Goal: Task Accomplishment & Management: Manage account settings

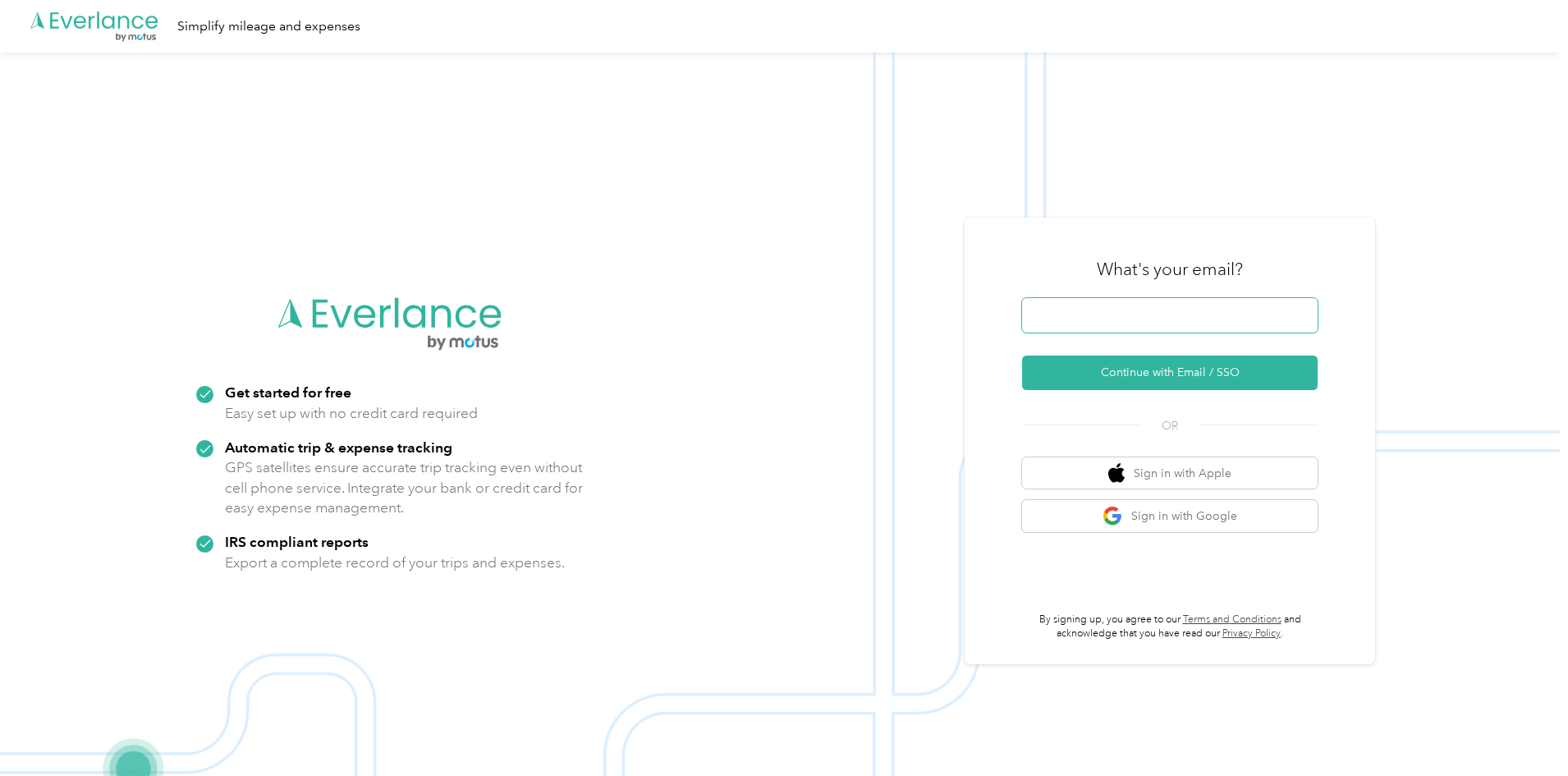
click at [1162, 307] on span at bounding box center [1170, 315] width 296 height 35
click at [1191, 374] on button "Continue with Email / SSO" at bounding box center [1170, 373] width 296 height 35
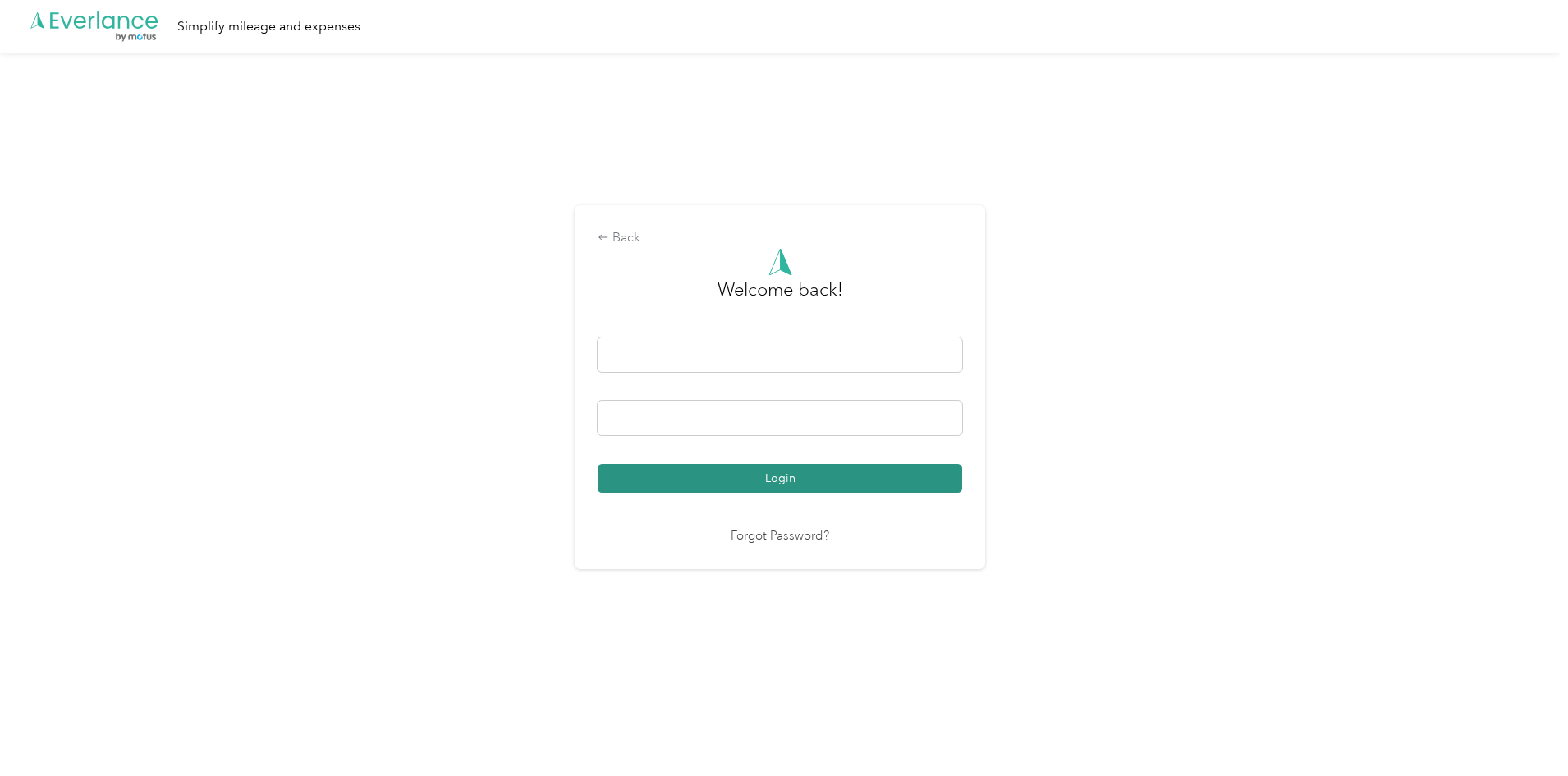
click at [792, 484] on button "Login" at bounding box center [781, 478] width 365 height 29
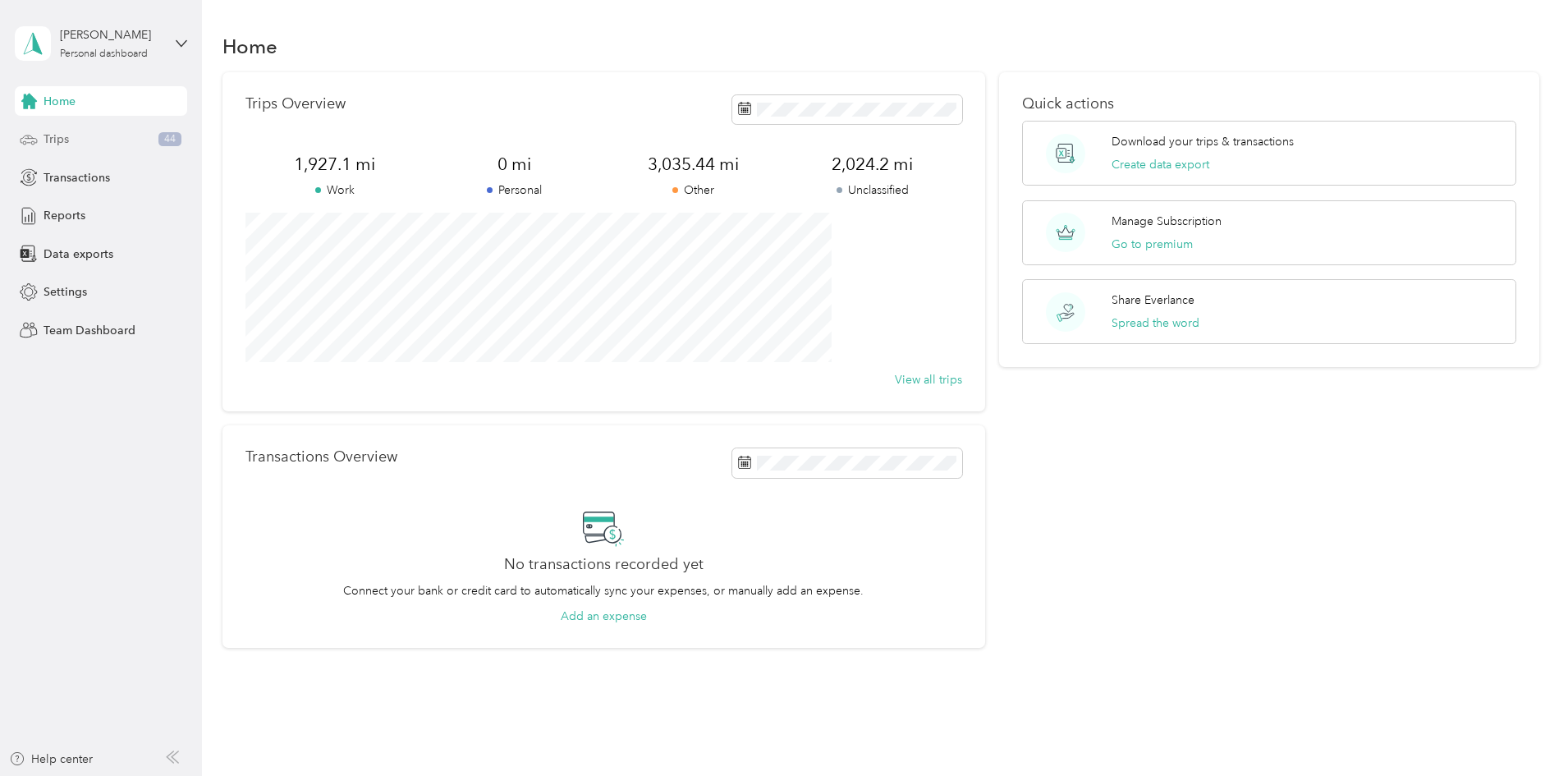
click at [51, 139] on span "Trips" at bounding box center [57, 139] width 25 height 17
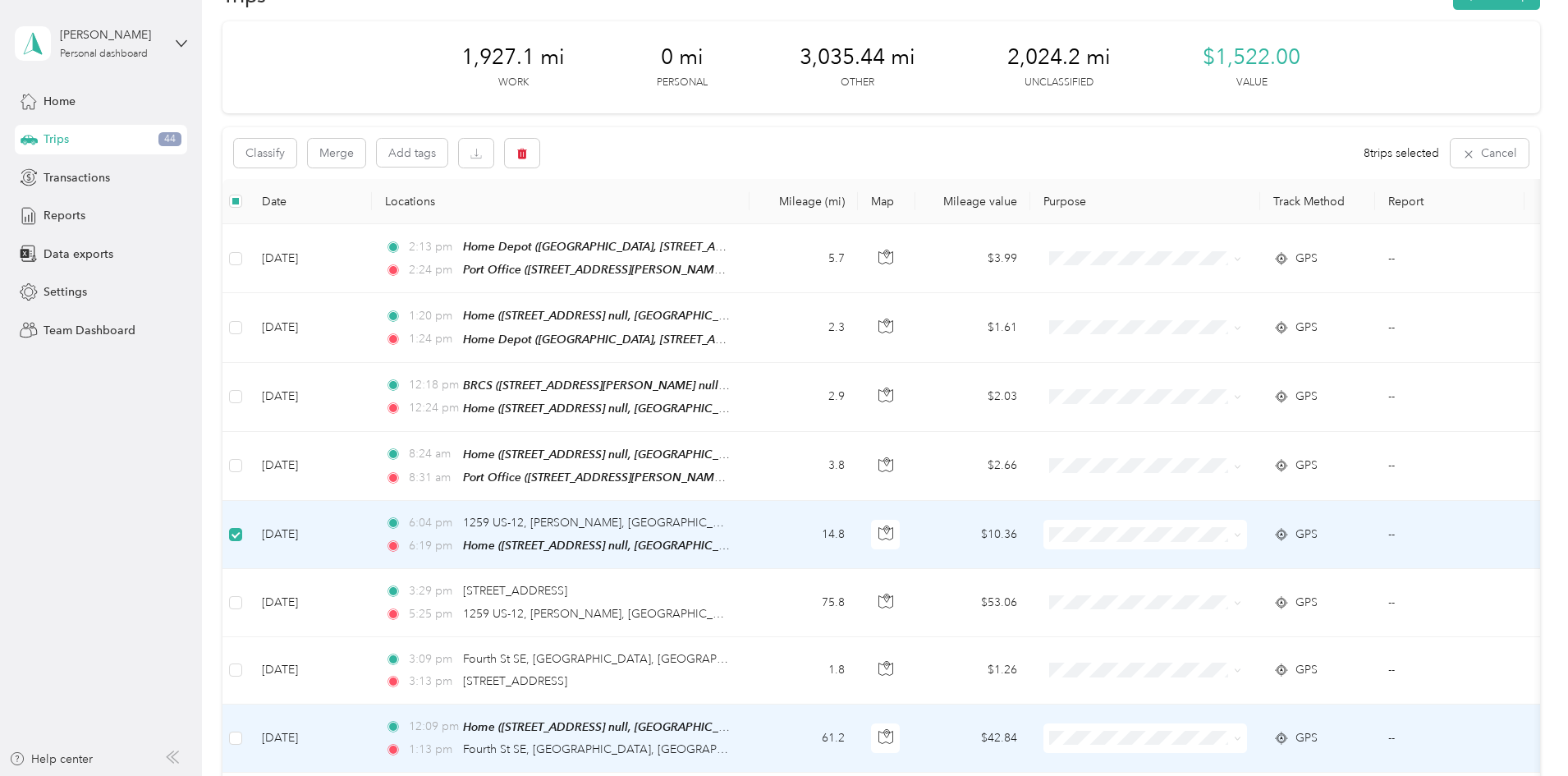
scroll to position [7, 0]
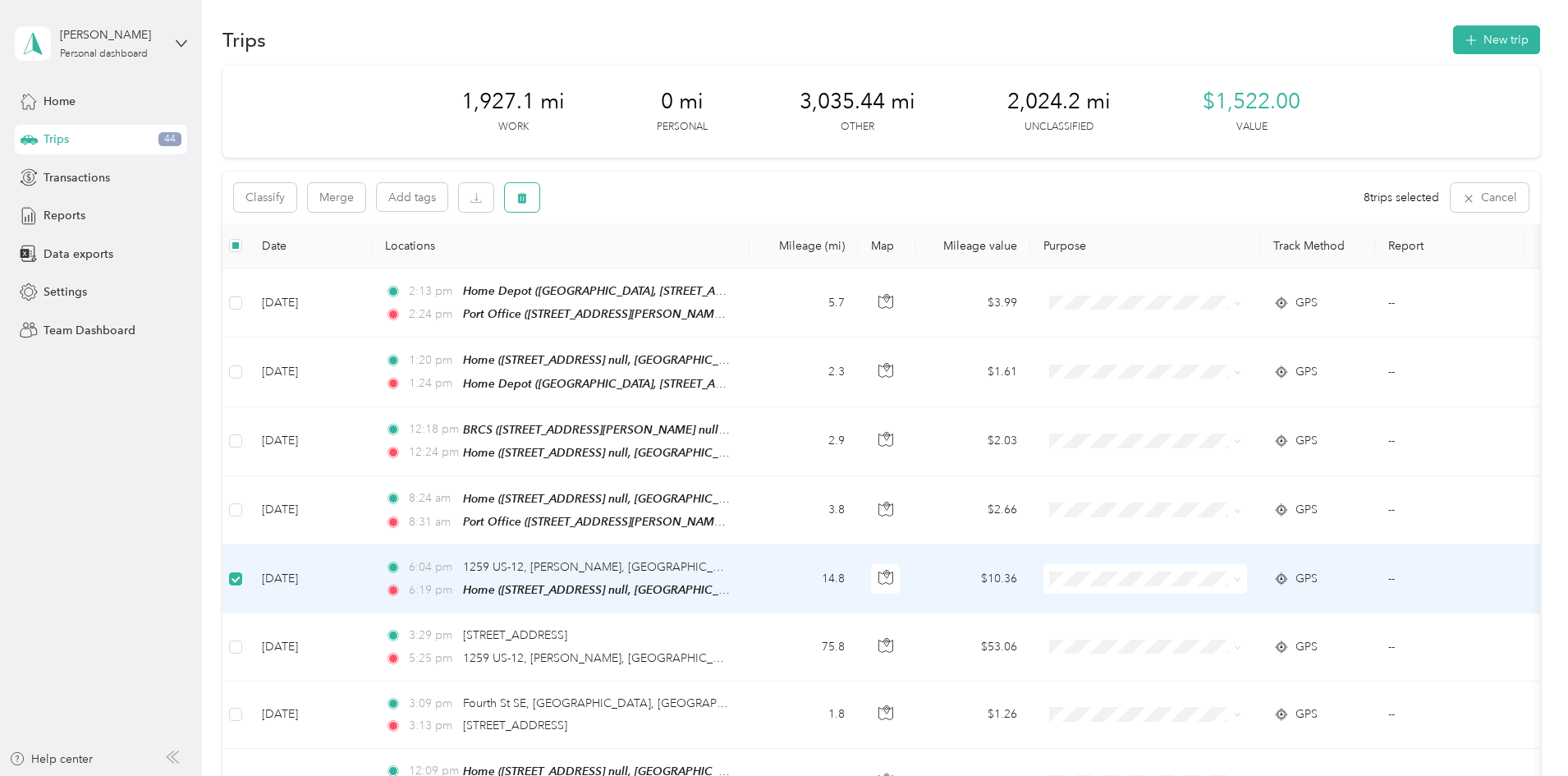
click at [527, 199] on icon "button" at bounding box center [522, 198] width 10 height 11
click at [754, 265] on button "Yes" at bounding box center [754, 265] width 32 height 26
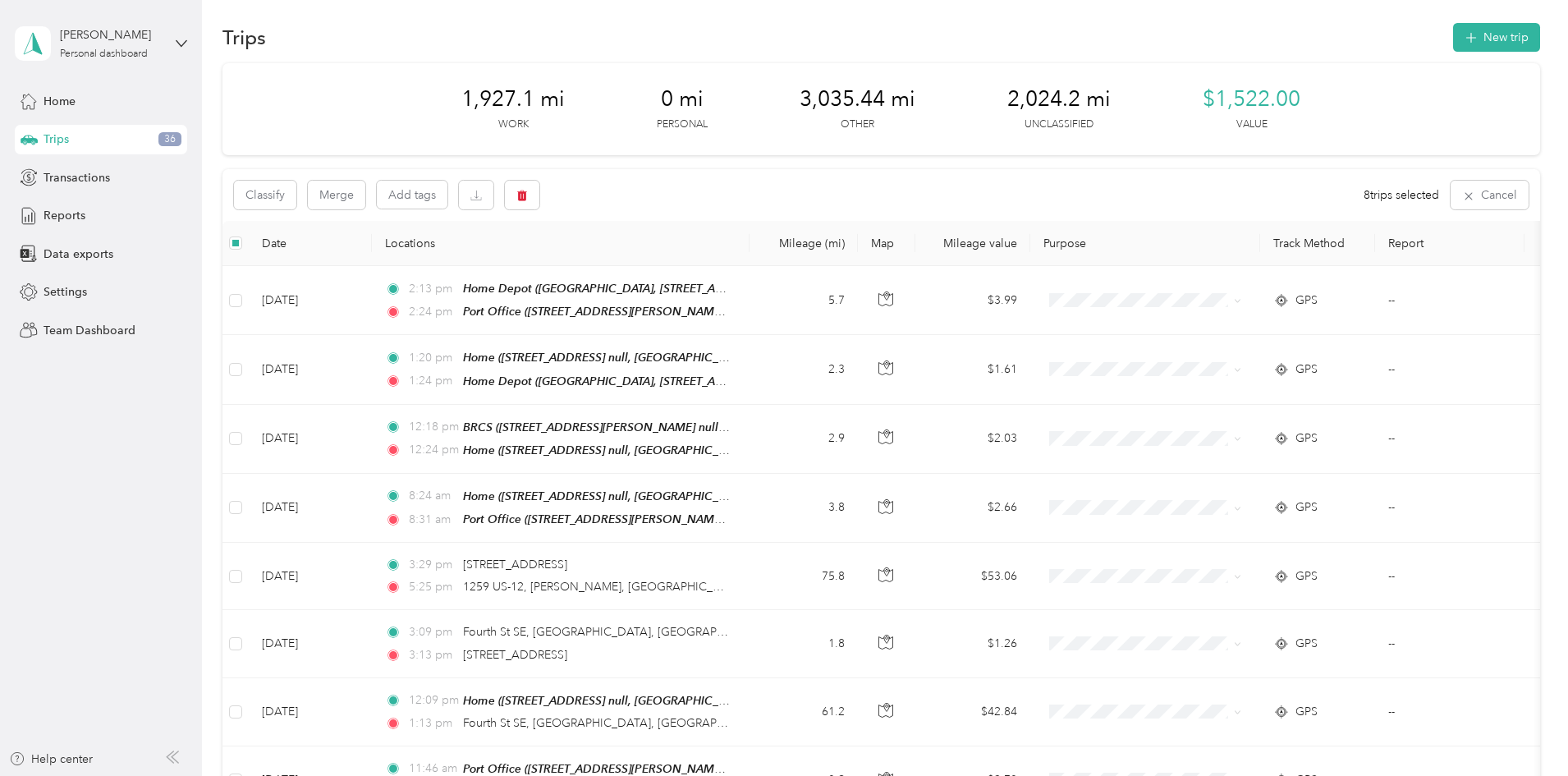
scroll to position [0, 0]
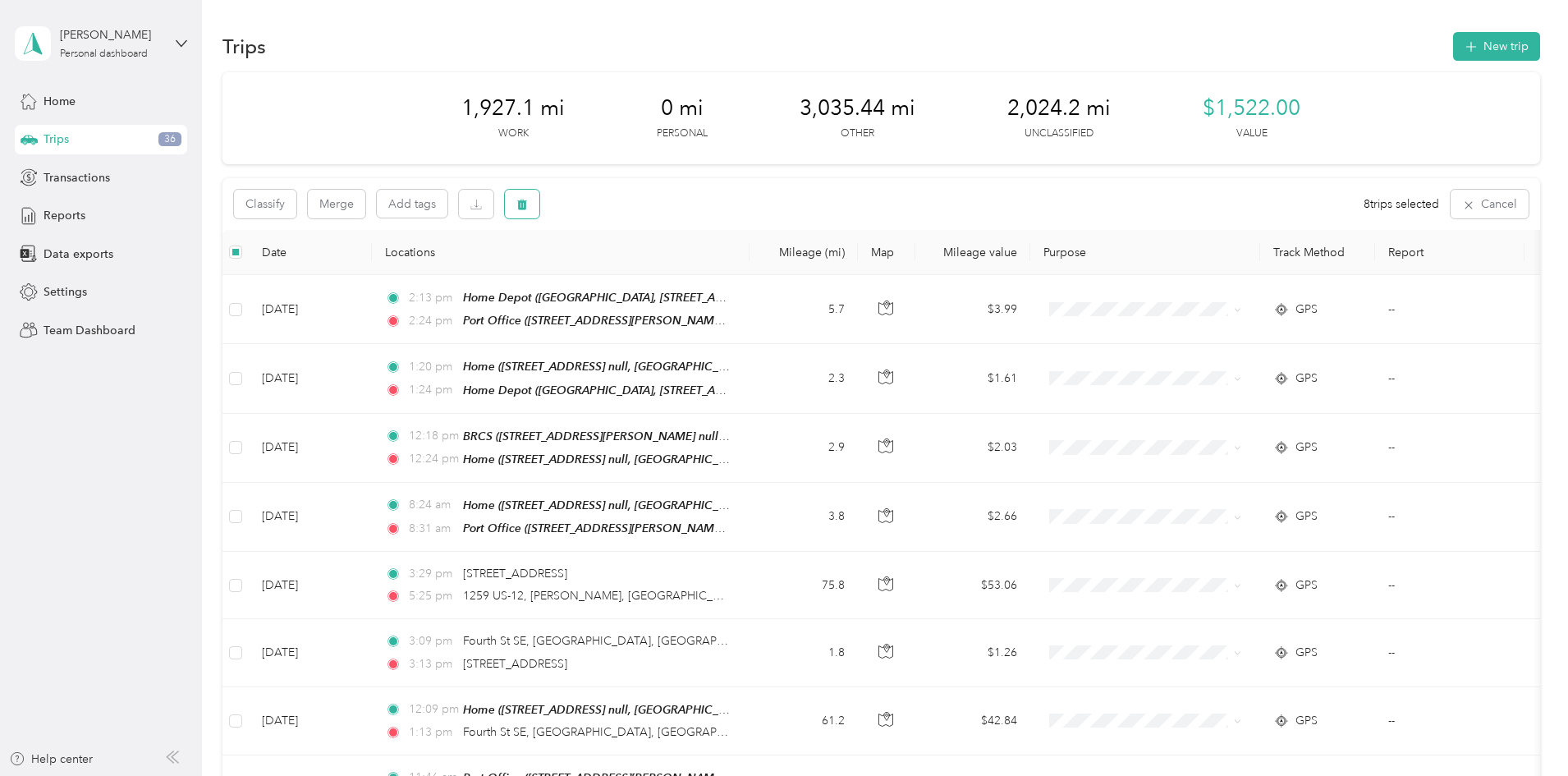
click at [527, 200] on icon "button" at bounding box center [522, 205] width 10 height 11
click at [743, 269] on button "Yes" at bounding box center [754, 272] width 32 height 26
click at [527, 205] on icon "button" at bounding box center [522, 205] width 10 height 11
click at [748, 271] on button "Yes" at bounding box center [754, 272] width 32 height 26
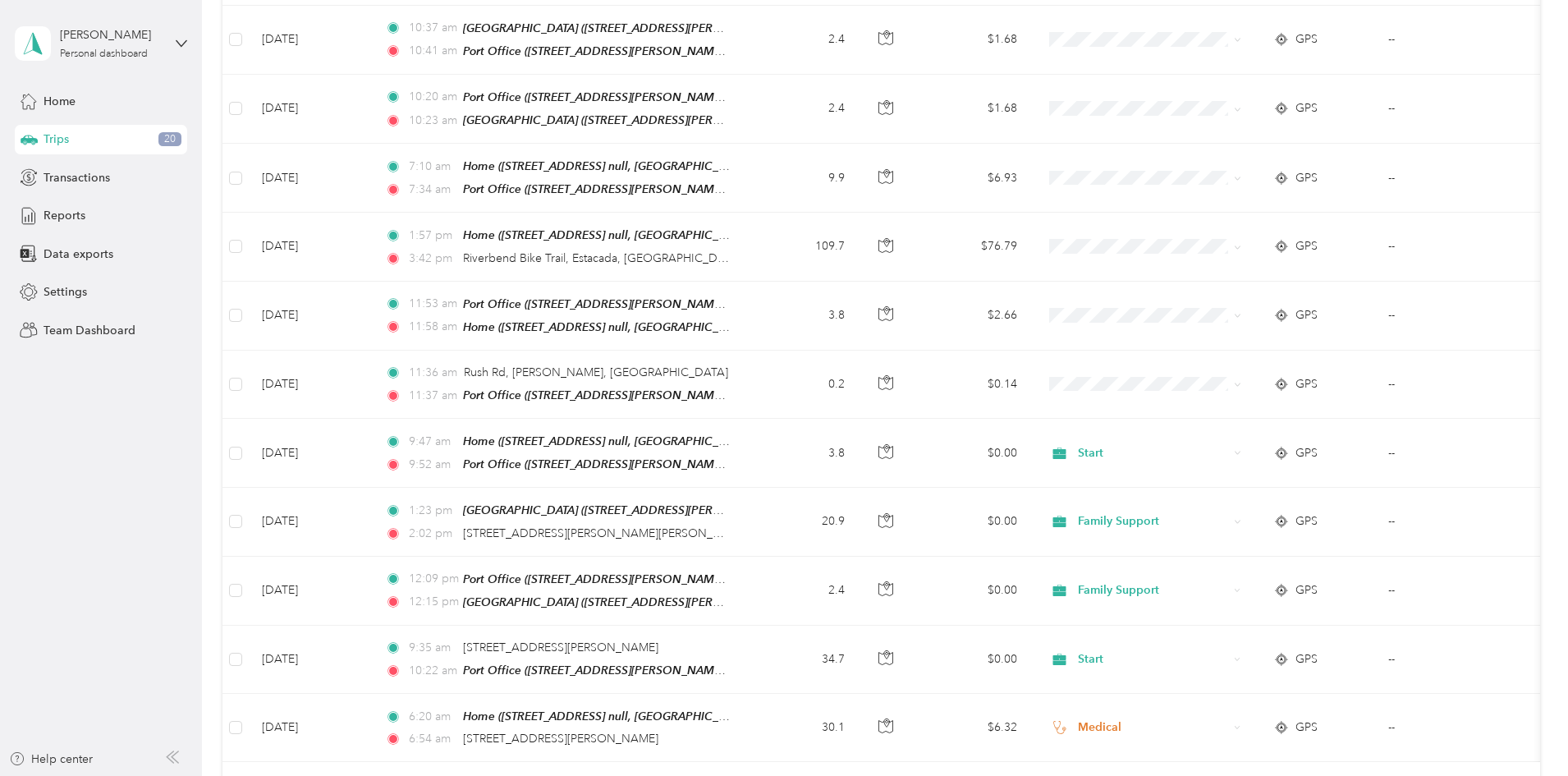
scroll to position [1150, 0]
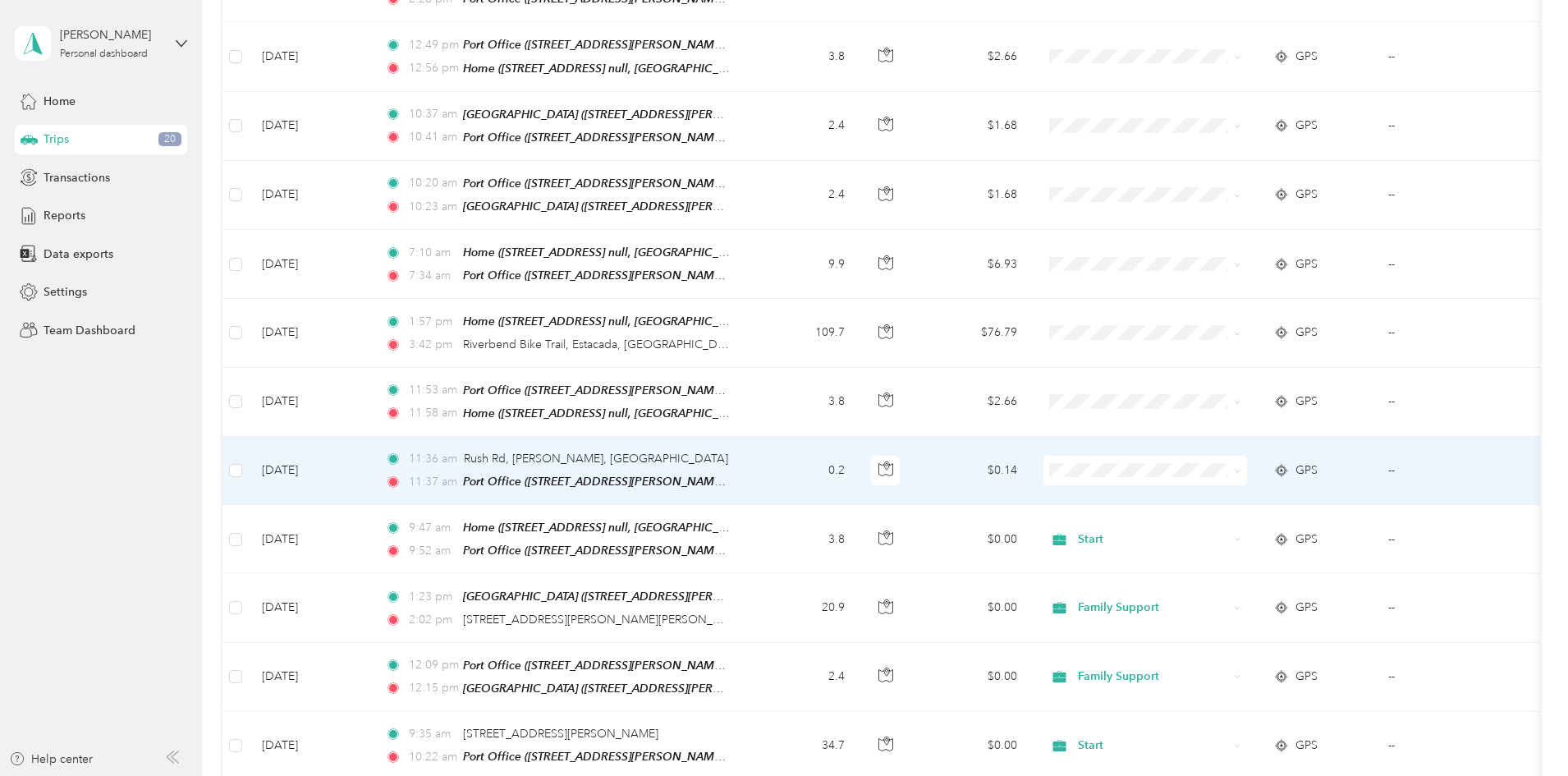
click at [858, 445] on td "0.2" at bounding box center [803, 471] width 108 height 68
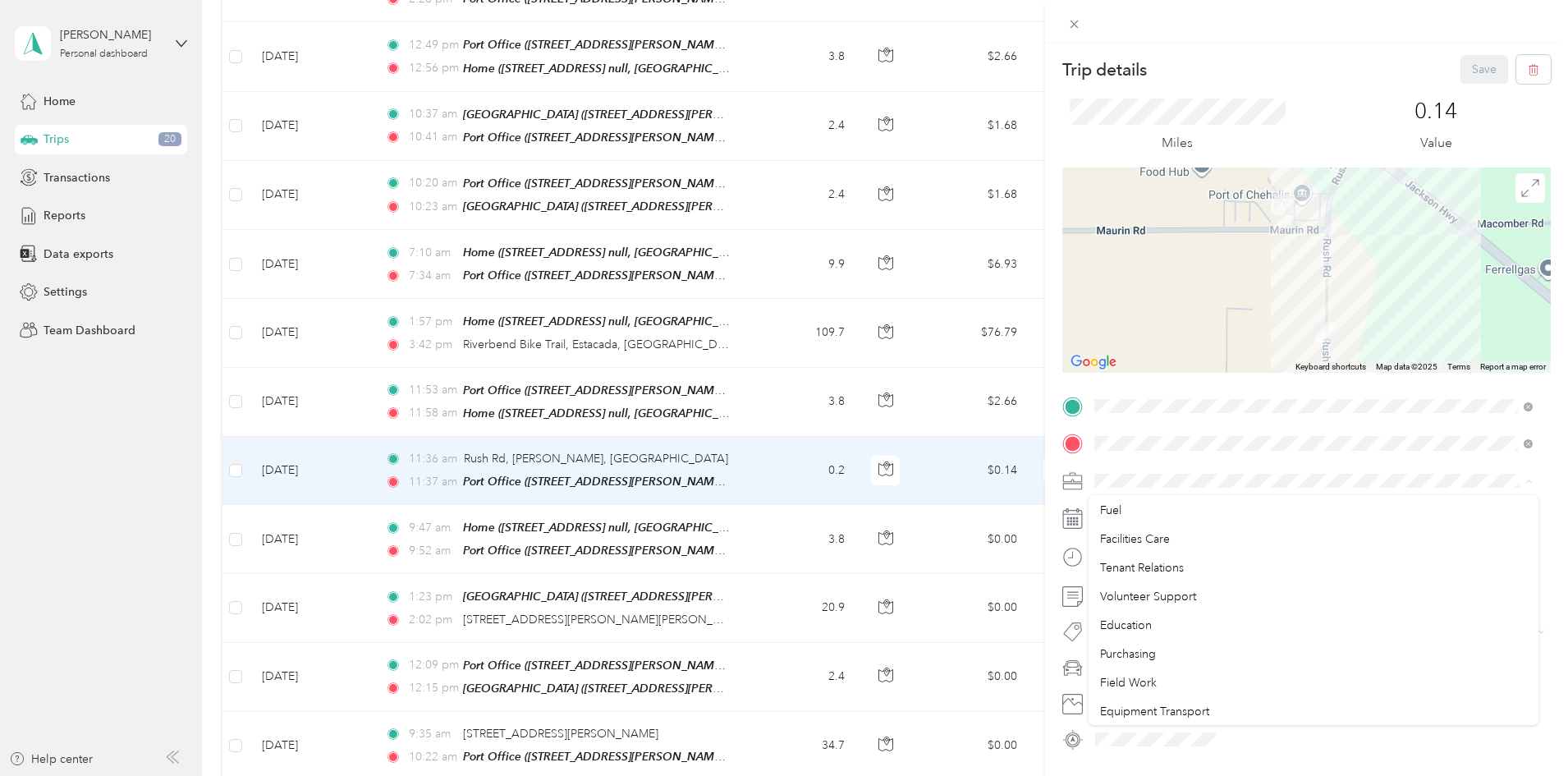
scroll to position [247, 0]
click at [1147, 585] on li "Field Work" at bounding box center [1314, 579] width 450 height 29
click at [1120, 641] on li "Gator" at bounding box center [1314, 637] width 450 height 29
click at [1477, 67] on button "Save" at bounding box center [1484, 69] width 47 height 29
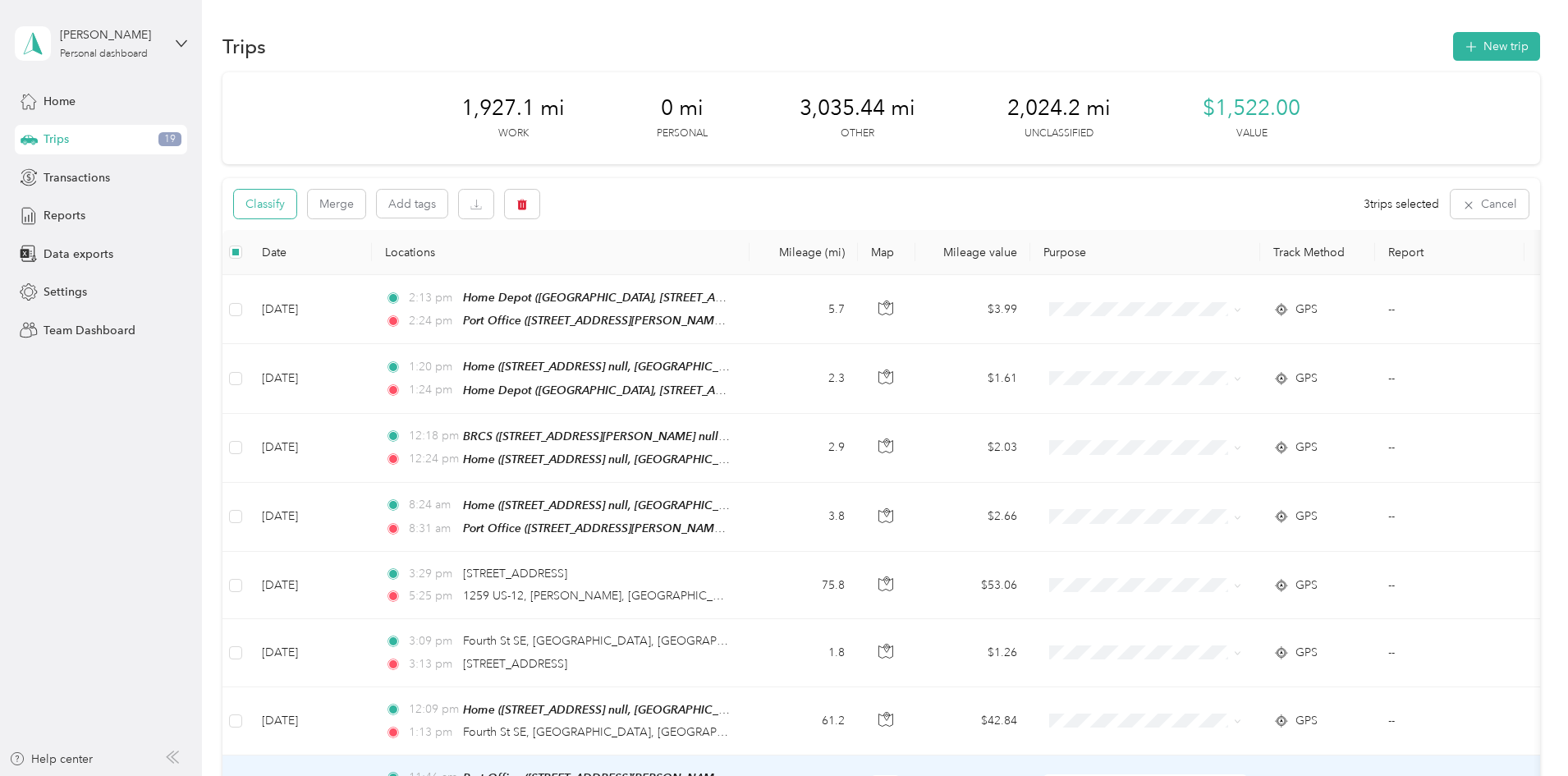
click at [297, 199] on button "Classify" at bounding box center [265, 205] width 63 height 29
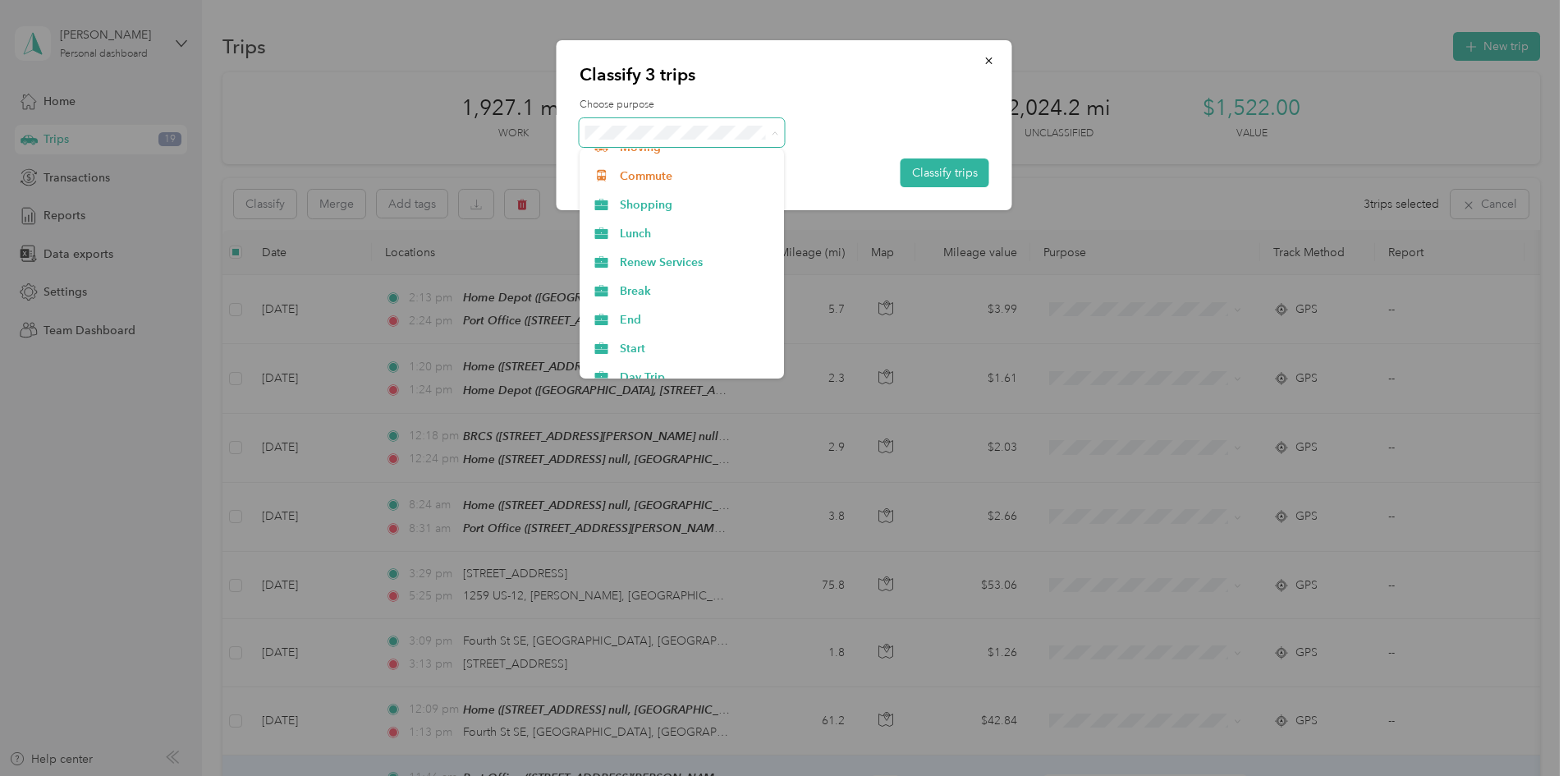
scroll to position [719, 0]
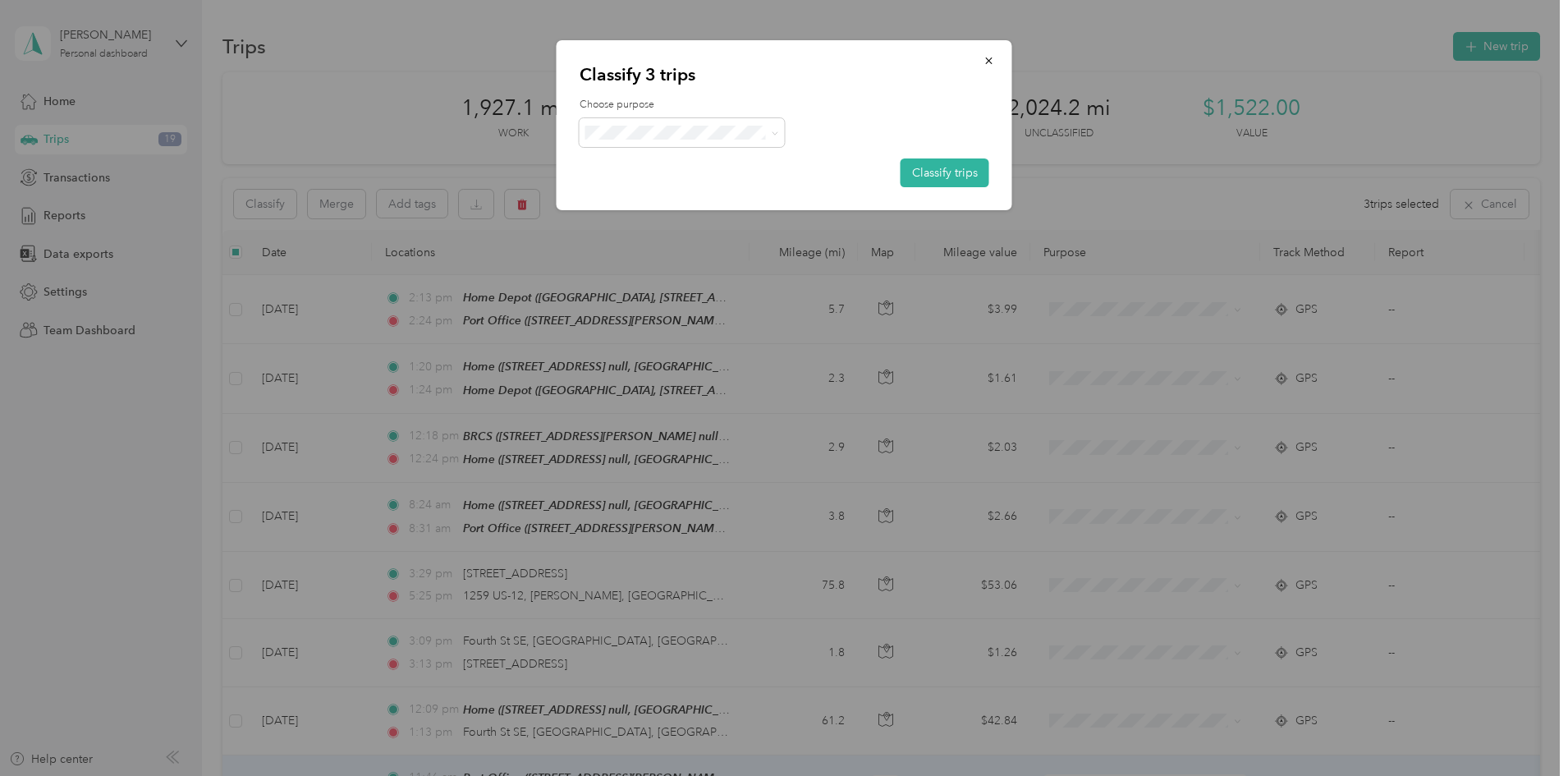
click at [640, 278] on span "End" at bounding box center [696, 273] width 153 height 17
click at [955, 167] on button "Classify trips" at bounding box center [945, 173] width 89 height 29
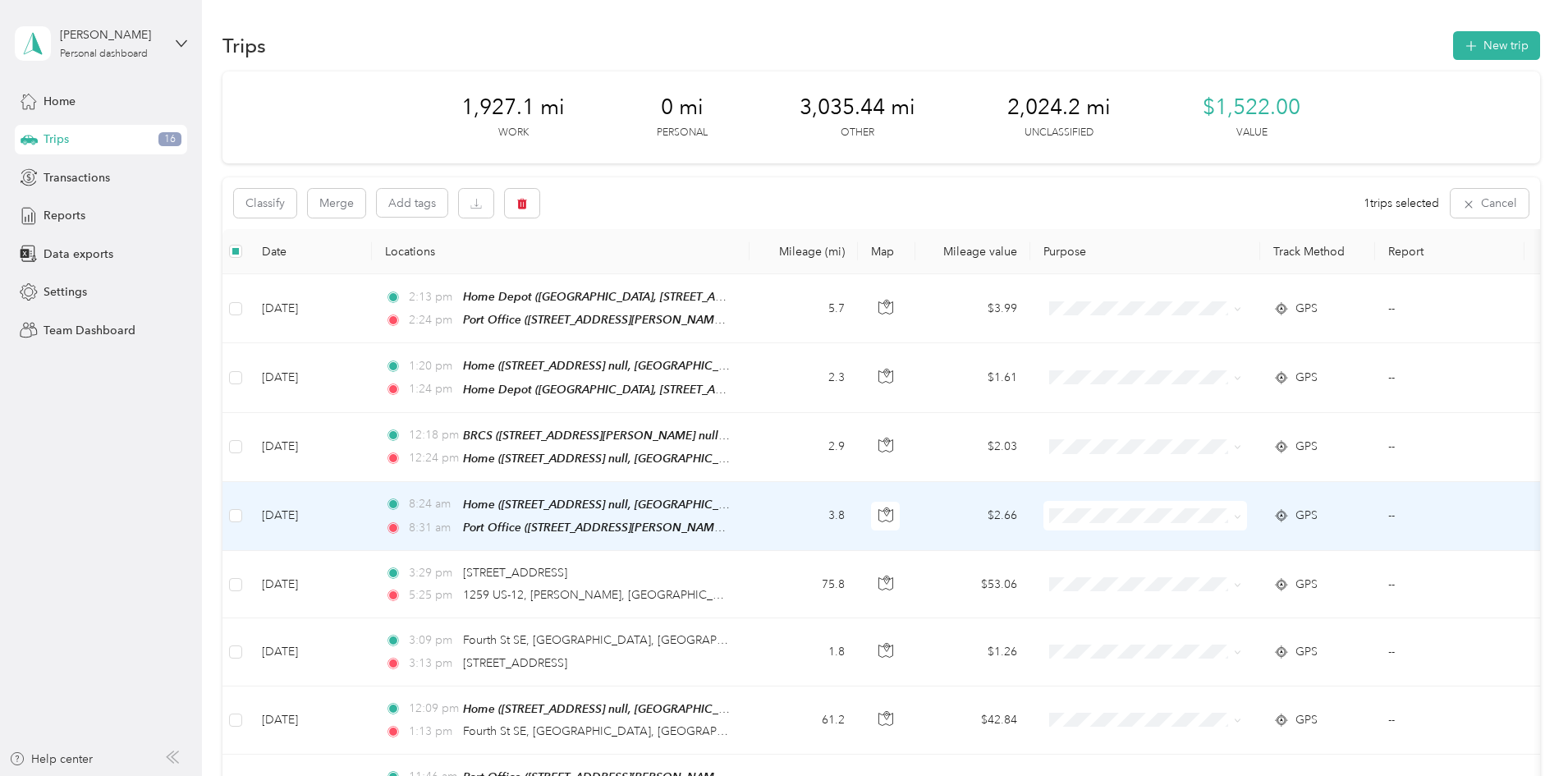
scroll to position [0, 0]
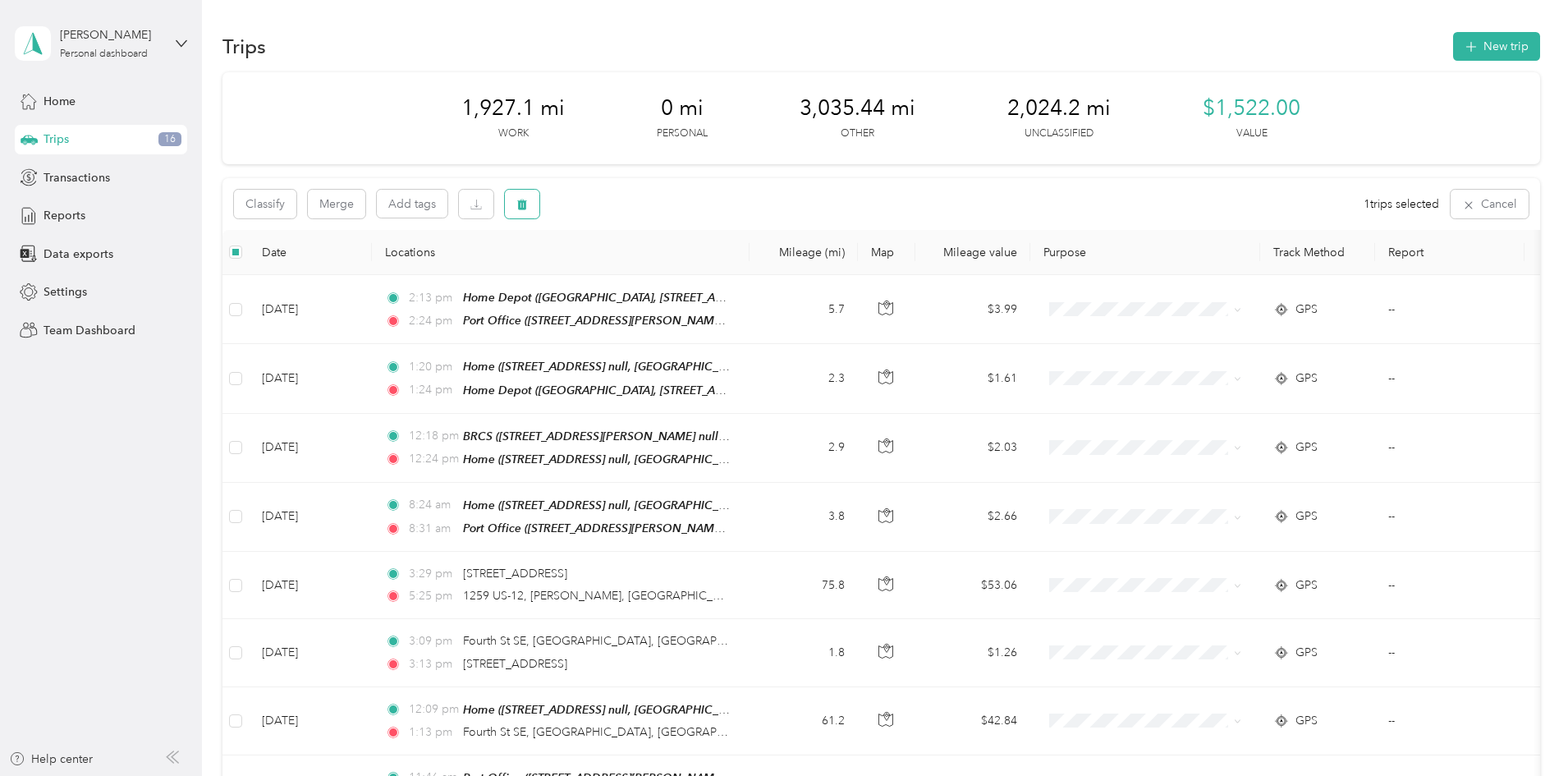
click at [528, 208] on icon "button" at bounding box center [522, 205] width 12 height 12
click at [751, 274] on button "Yes" at bounding box center [754, 272] width 32 height 26
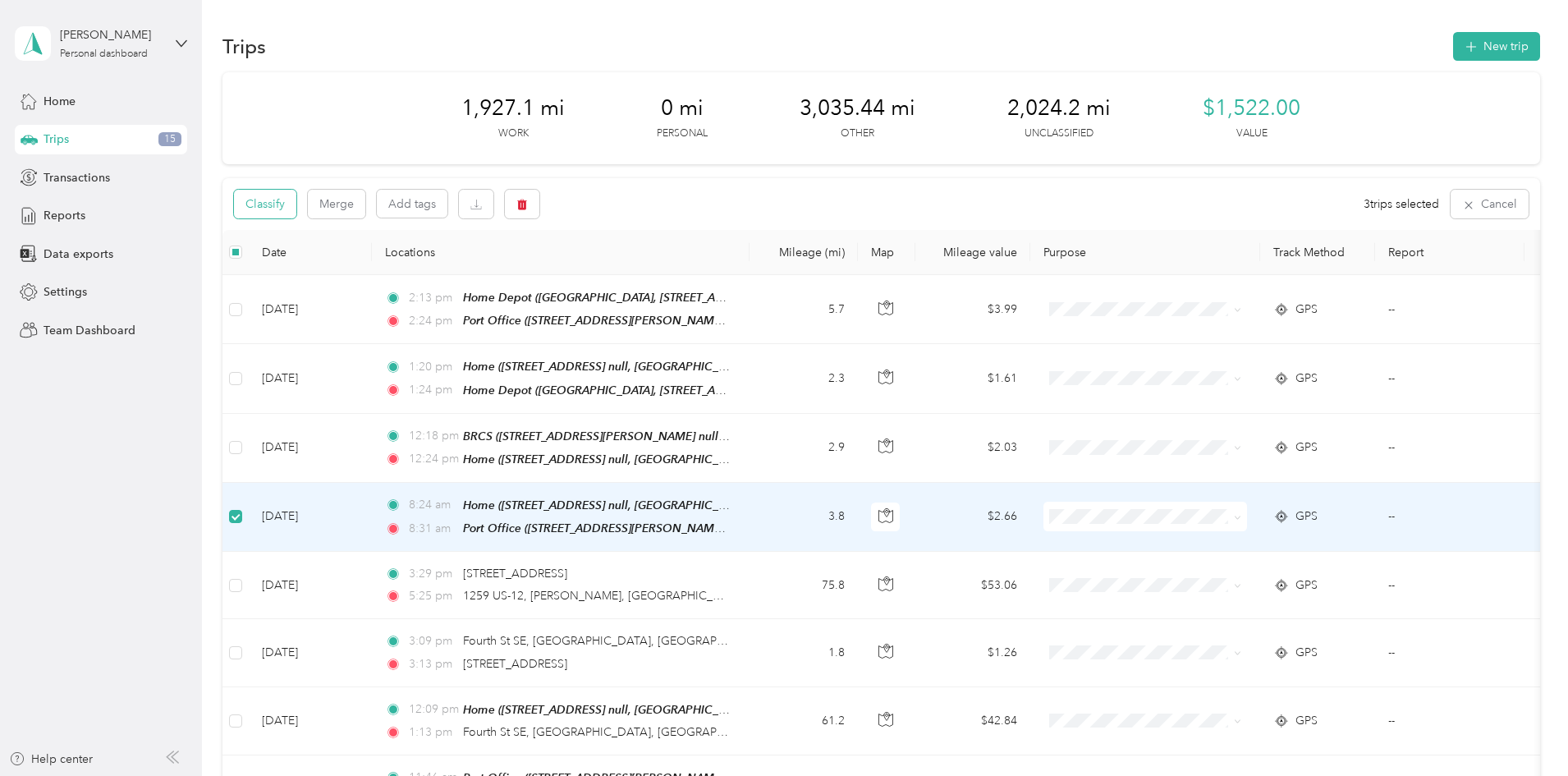
click at [297, 207] on button "Classify" at bounding box center [265, 205] width 63 height 29
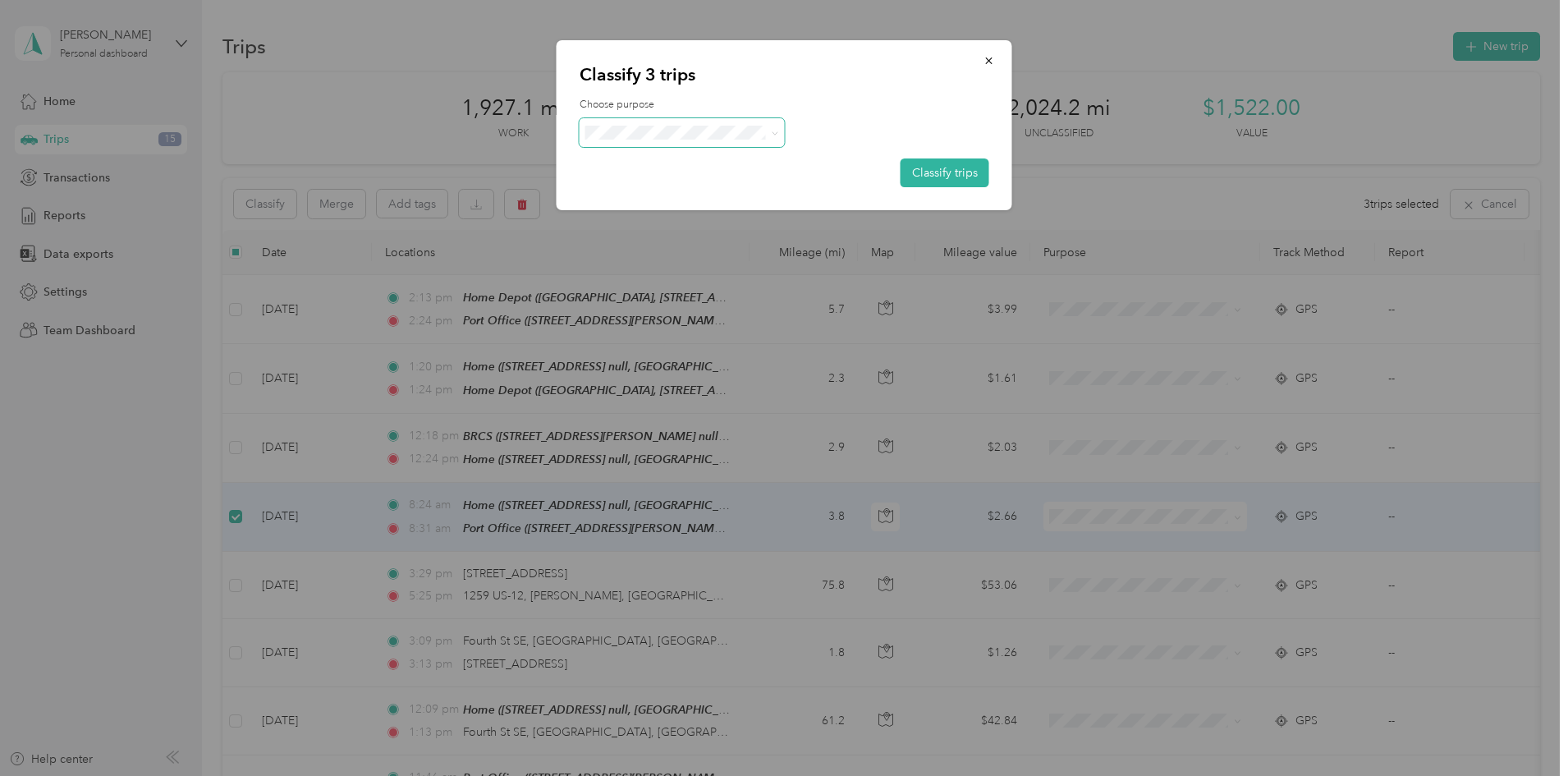
click at [640, 124] on span at bounding box center [682, 133] width 205 height 29
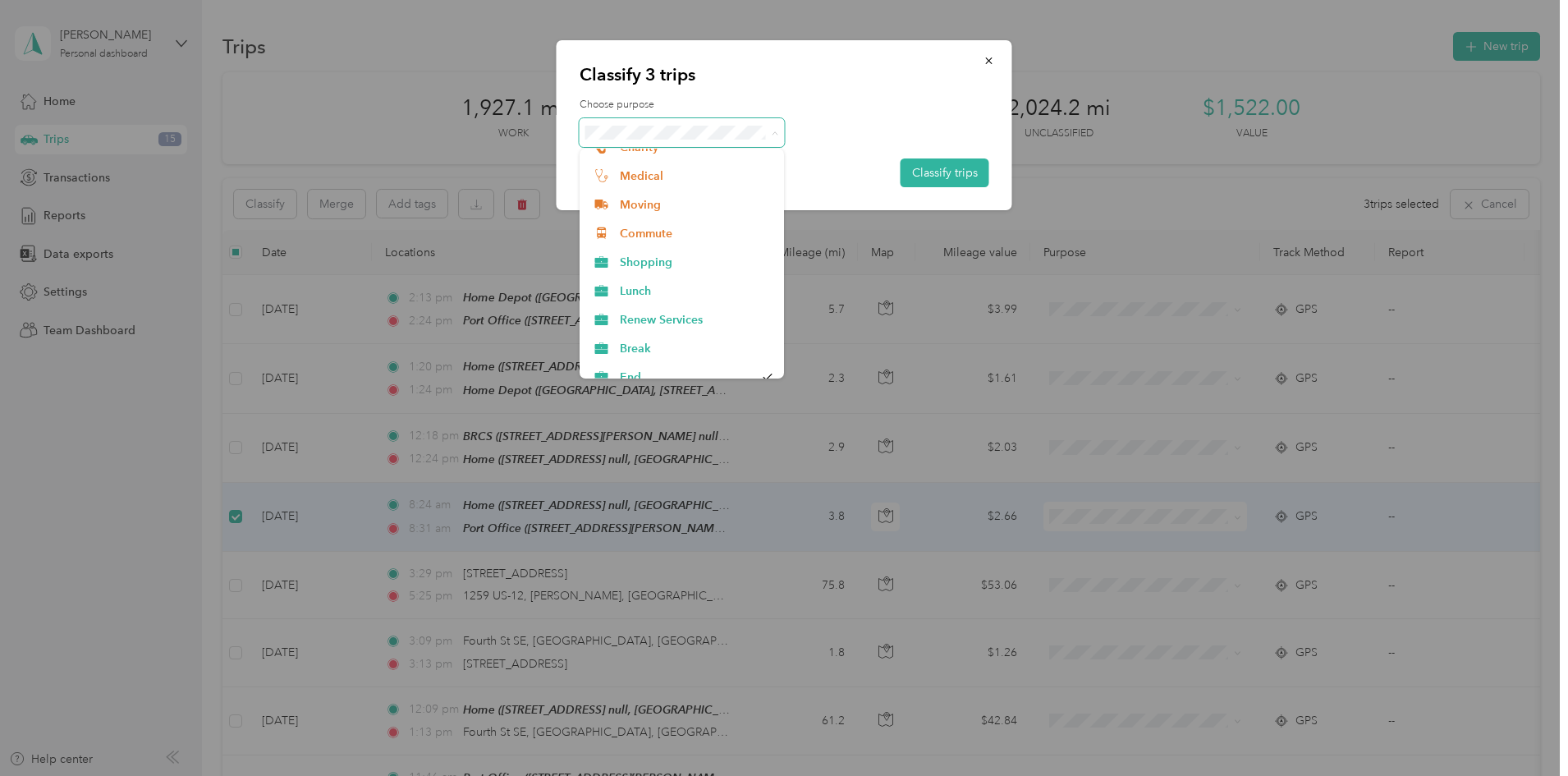
scroll to position [719, 0]
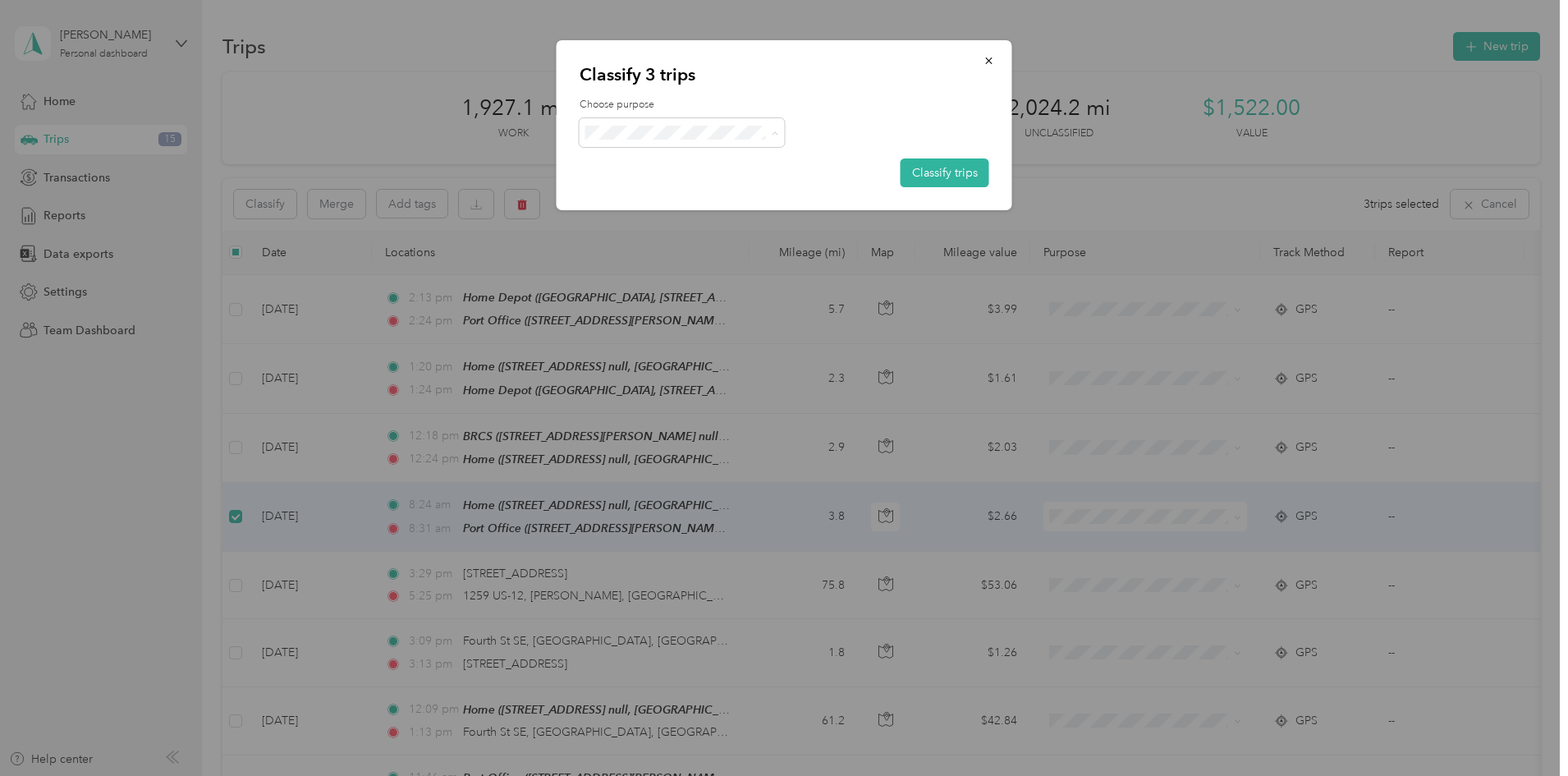
click at [635, 308] on span "Start" at bounding box center [696, 307] width 153 height 17
click at [959, 174] on button "Classify trips" at bounding box center [945, 173] width 89 height 29
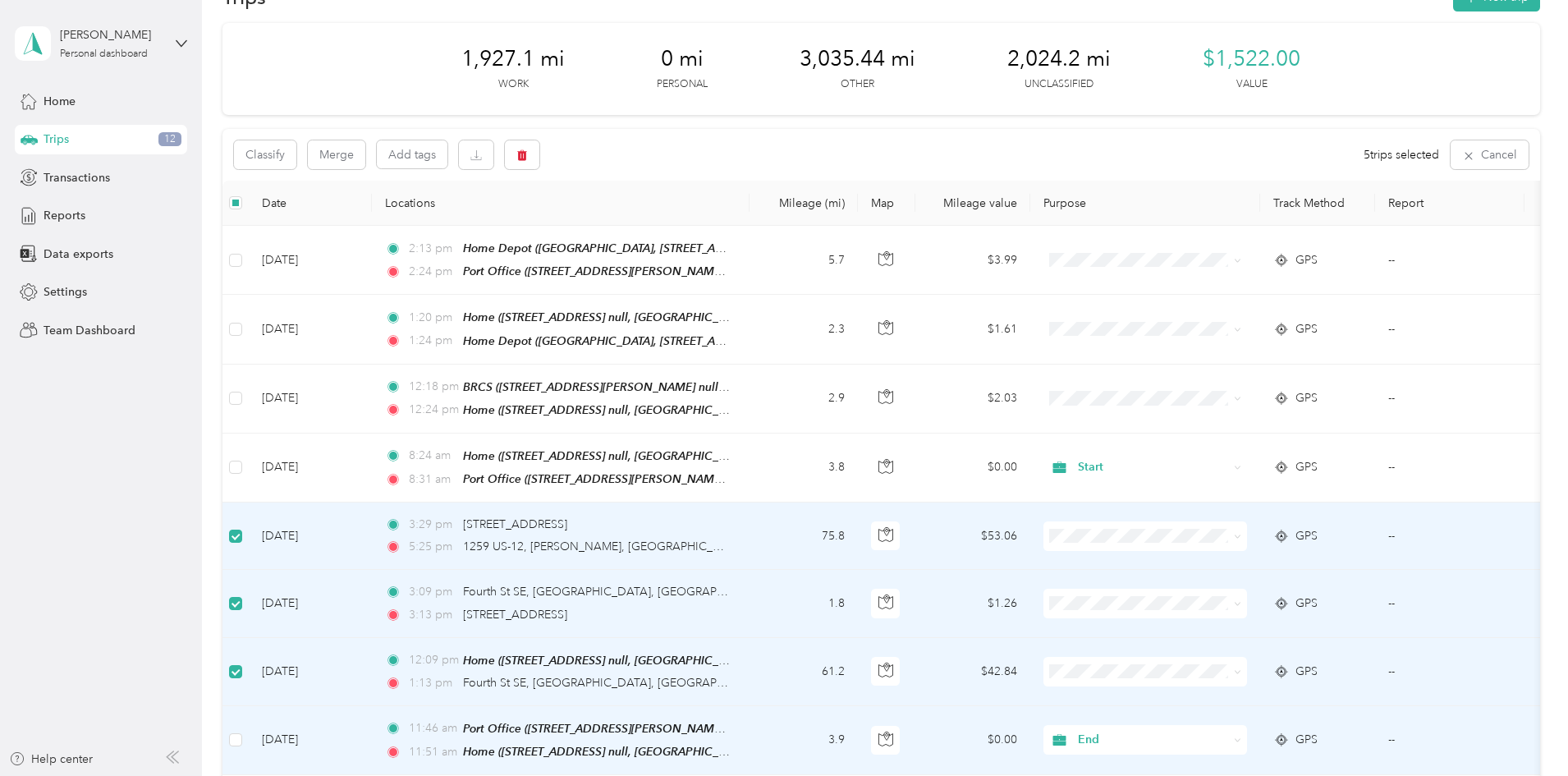
scroll to position [0, 0]
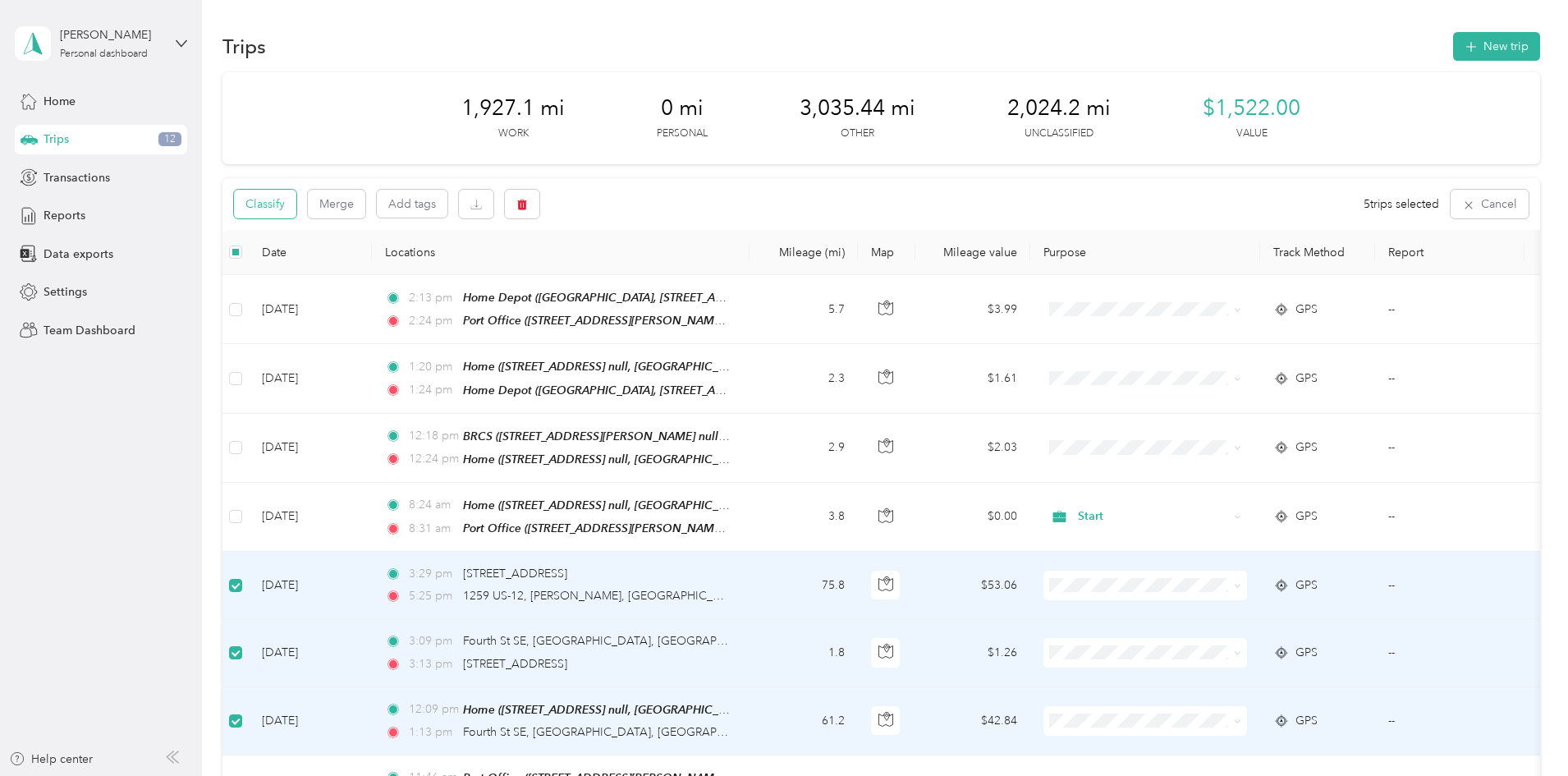
click at [297, 208] on button "Classify" at bounding box center [265, 205] width 63 height 29
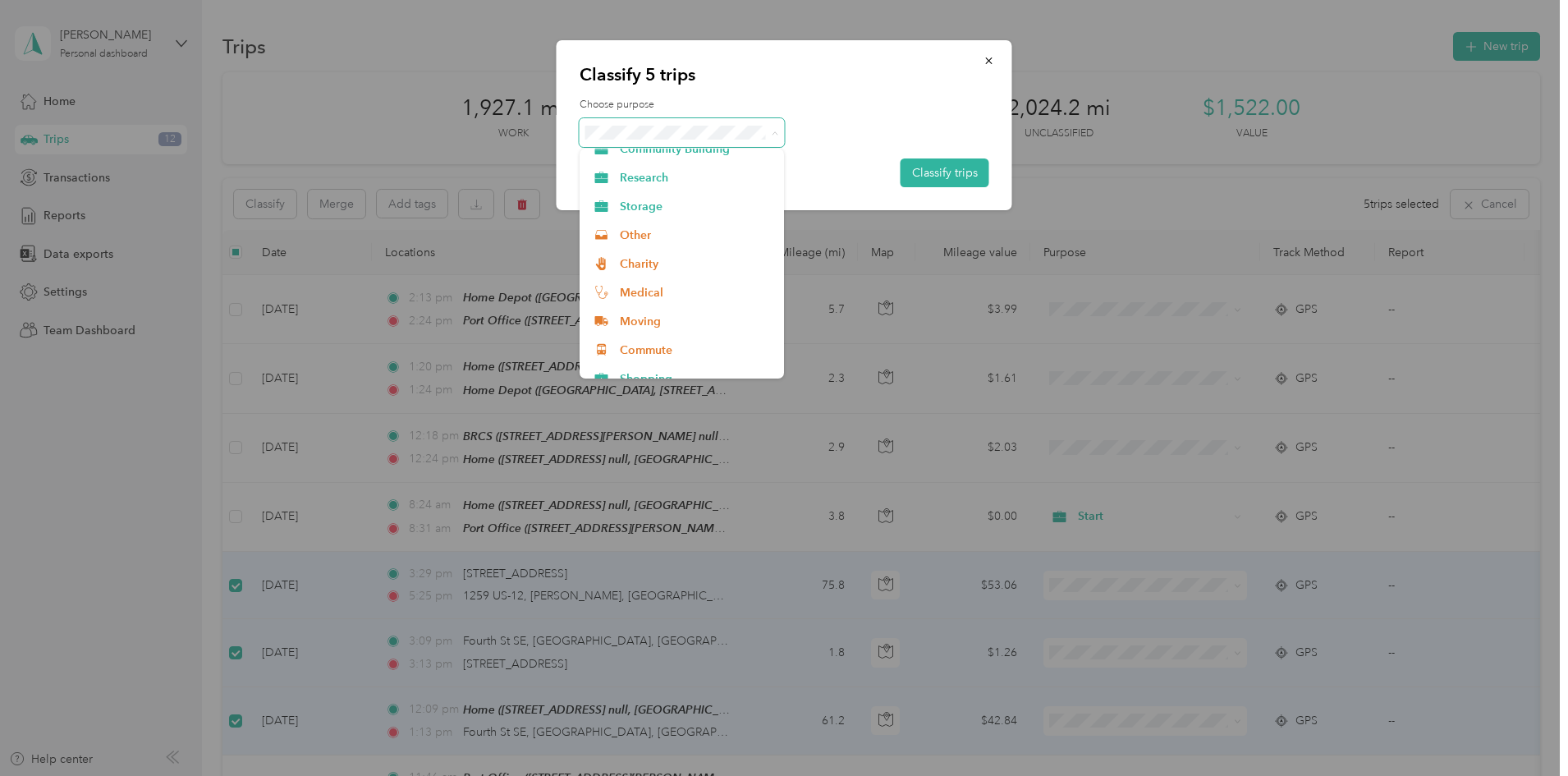
scroll to position [719, 0]
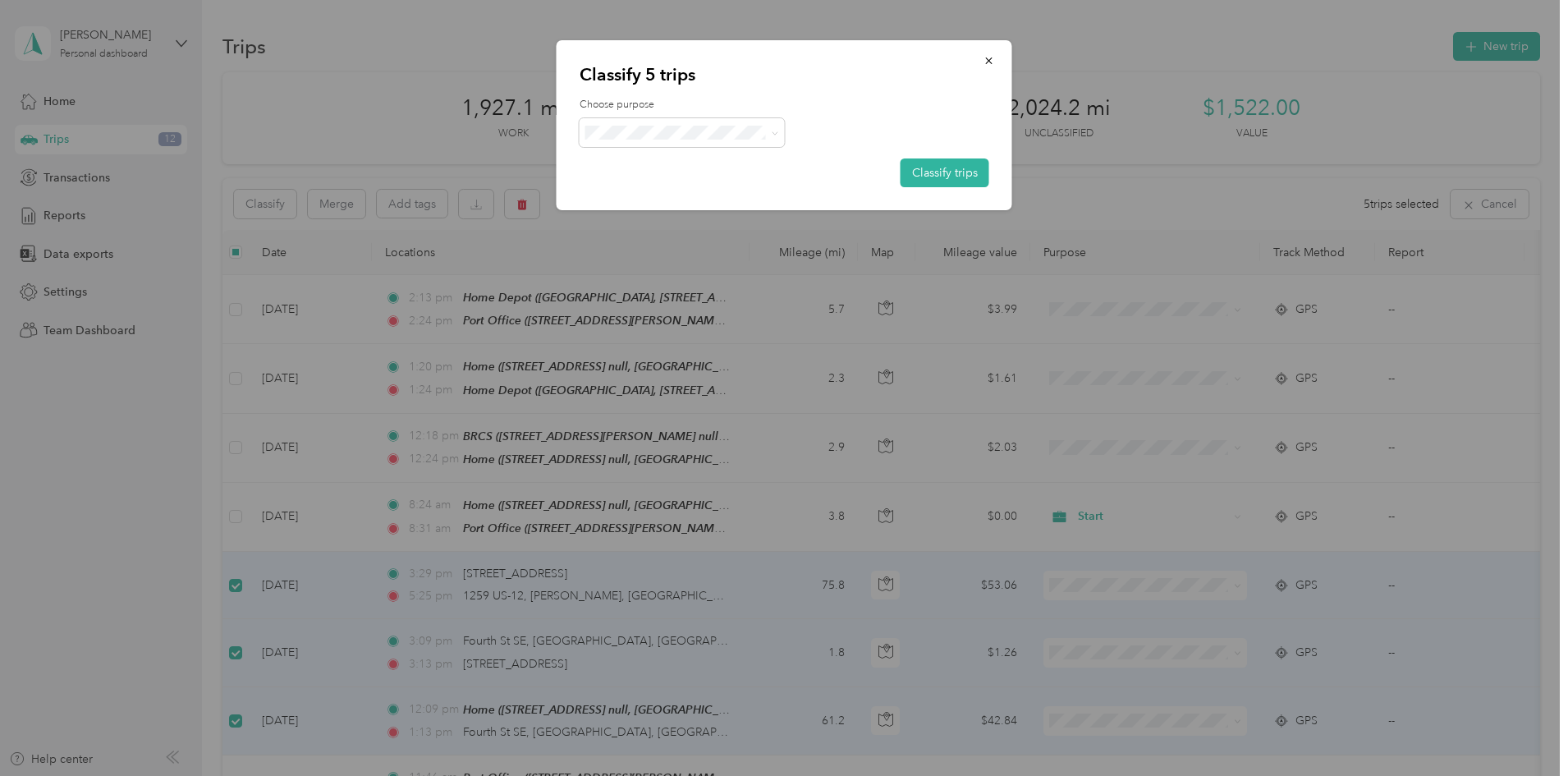
click at [669, 366] on li "Family Support" at bounding box center [682, 361] width 205 height 29
click at [950, 175] on button "Classify trips" at bounding box center [945, 173] width 89 height 29
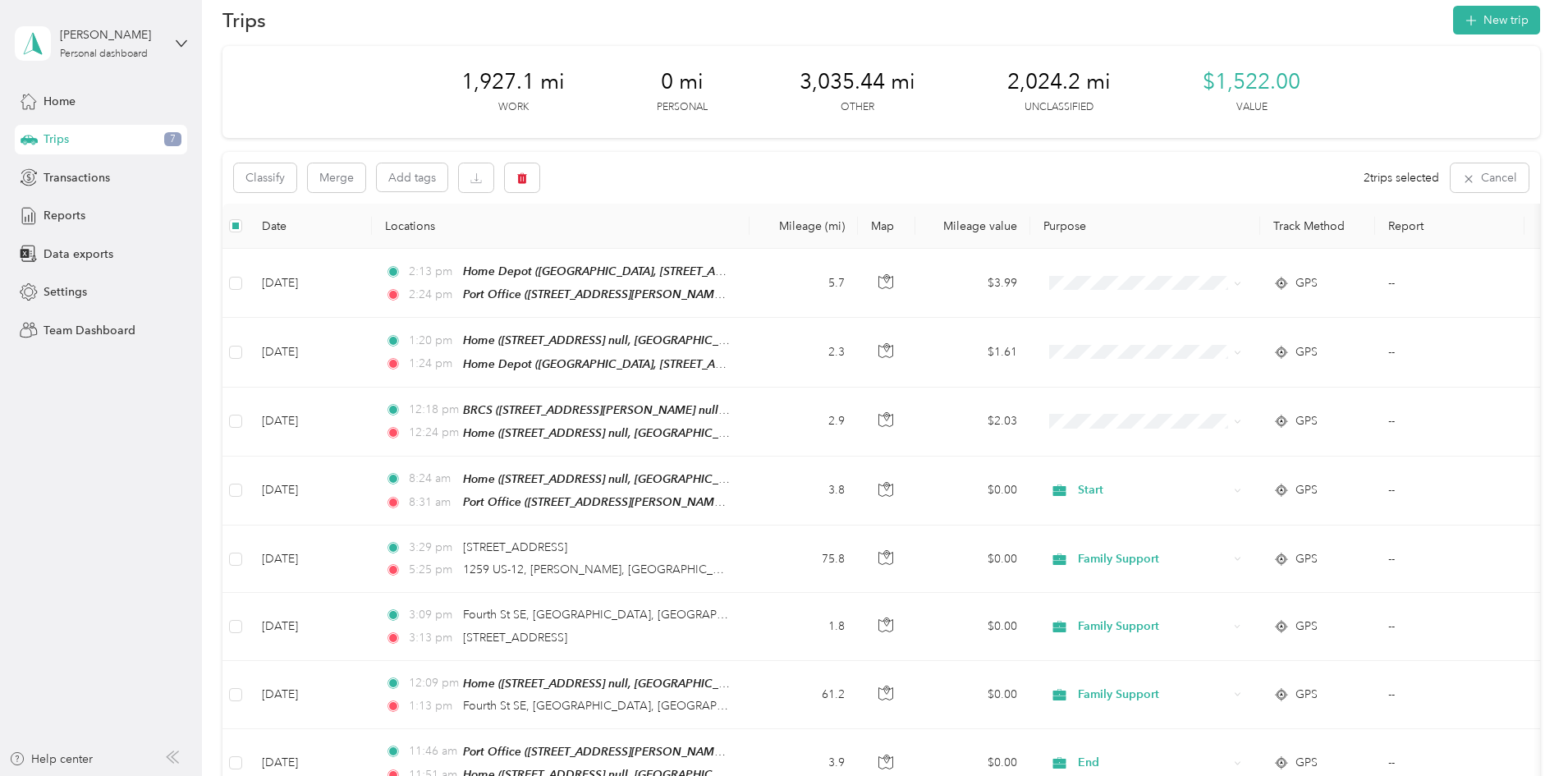
scroll to position [0, 0]
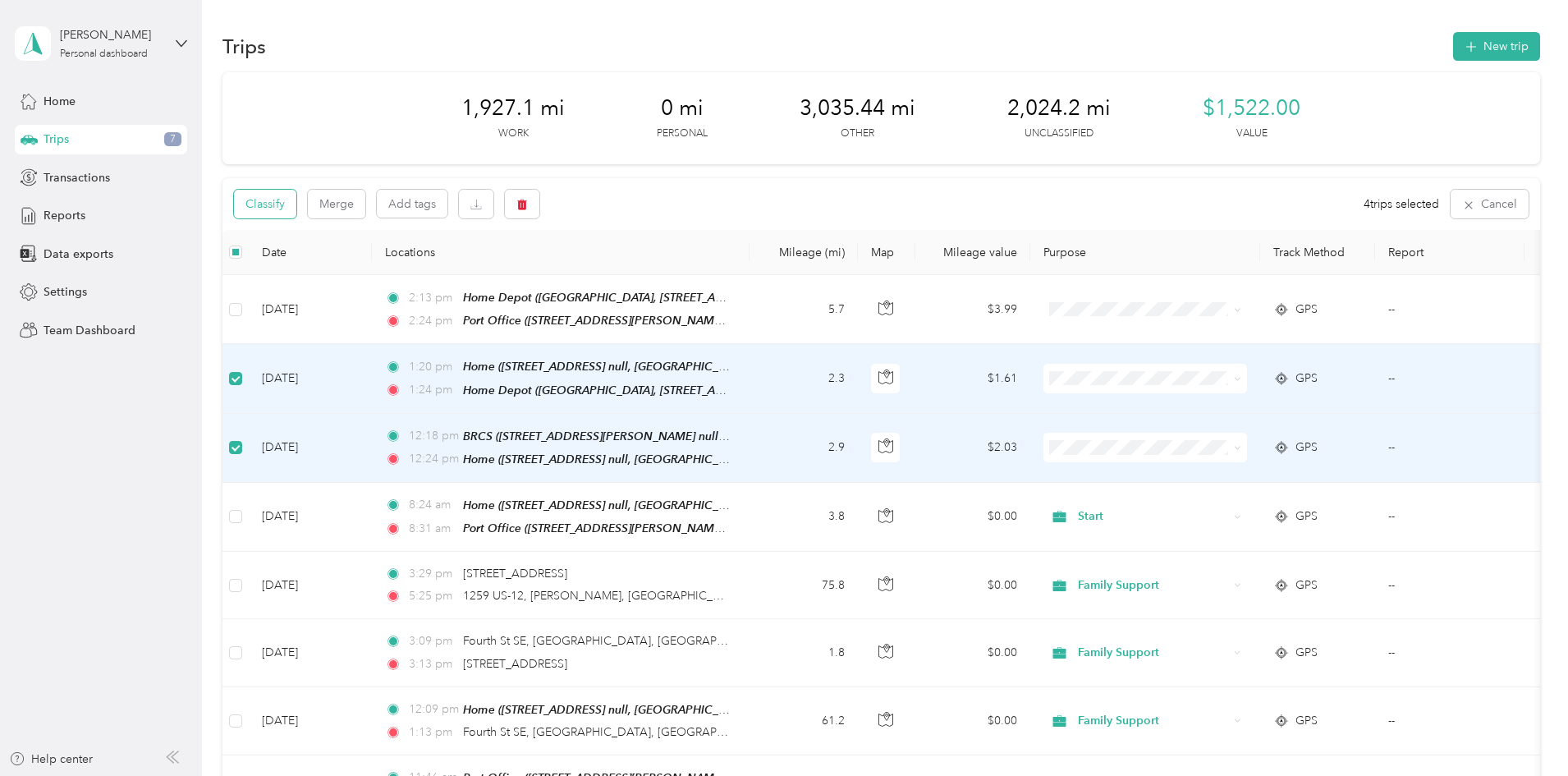
click at [297, 205] on button "Classify" at bounding box center [265, 205] width 63 height 29
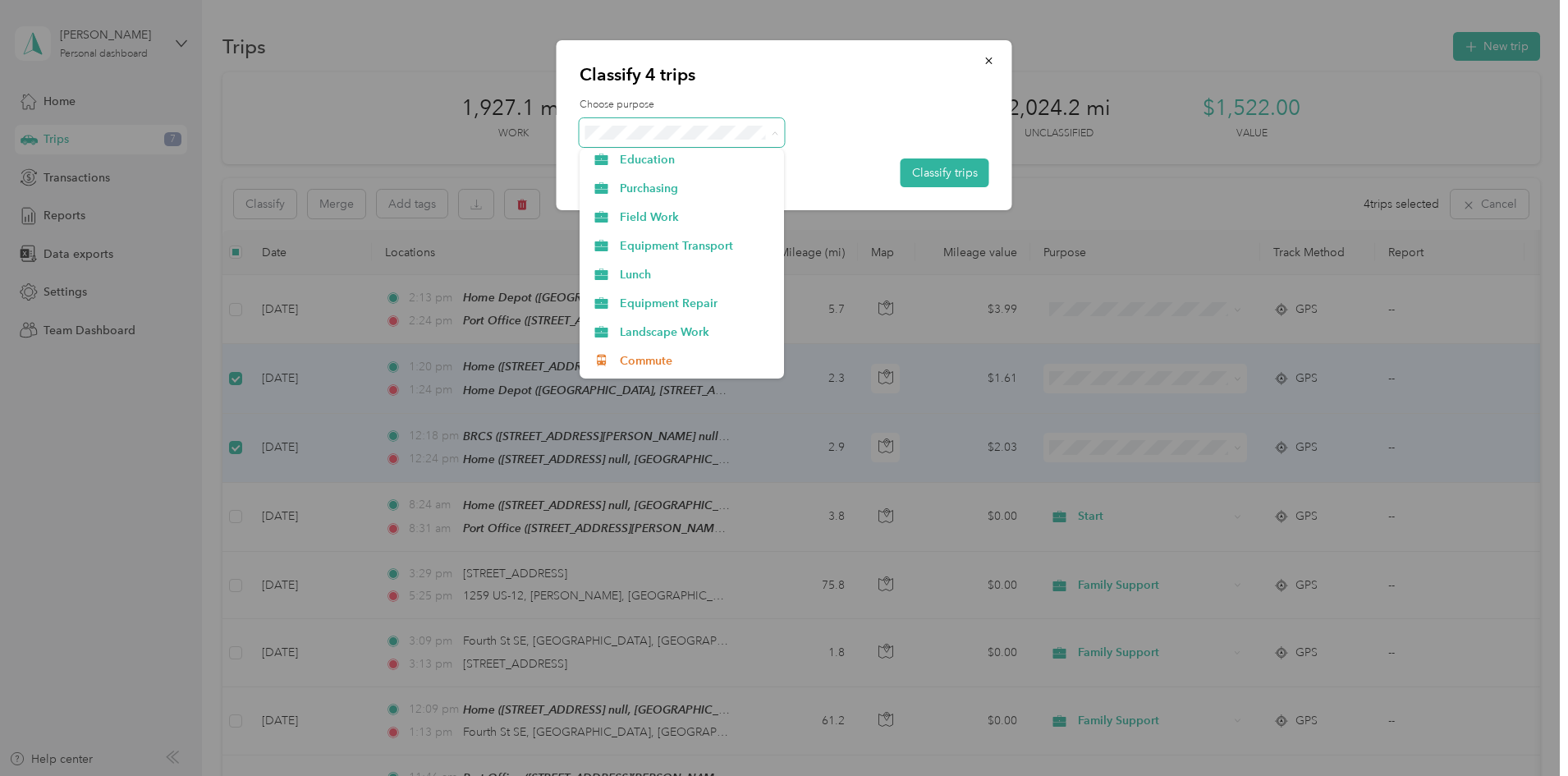
scroll to position [329, 0]
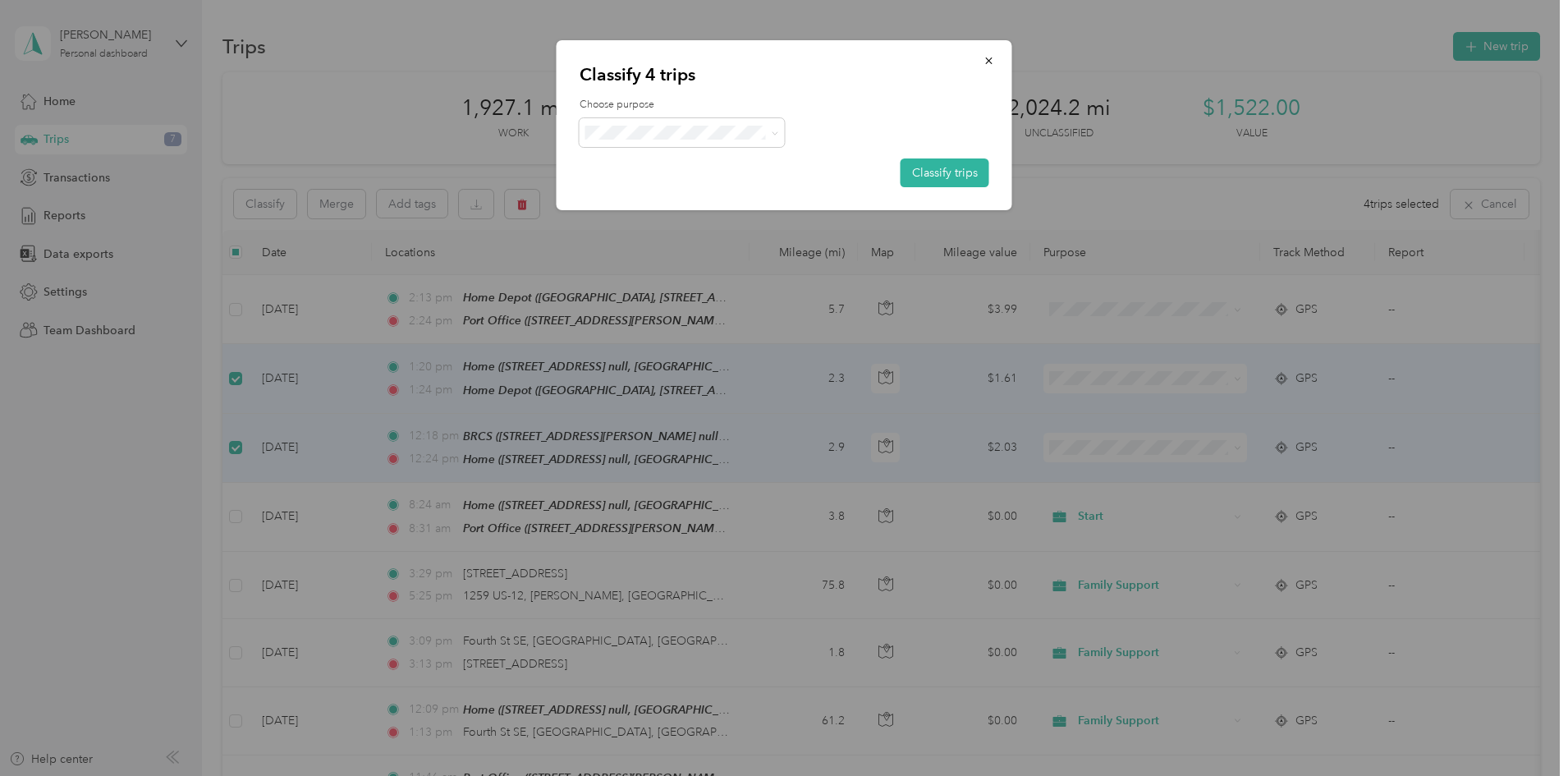
click at [636, 204] on span "Lunch" at bounding box center [696, 201] width 153 height 17
click at [933, 167] on button "Classify trips" at bounding box center [945, 173] width 89 height 29
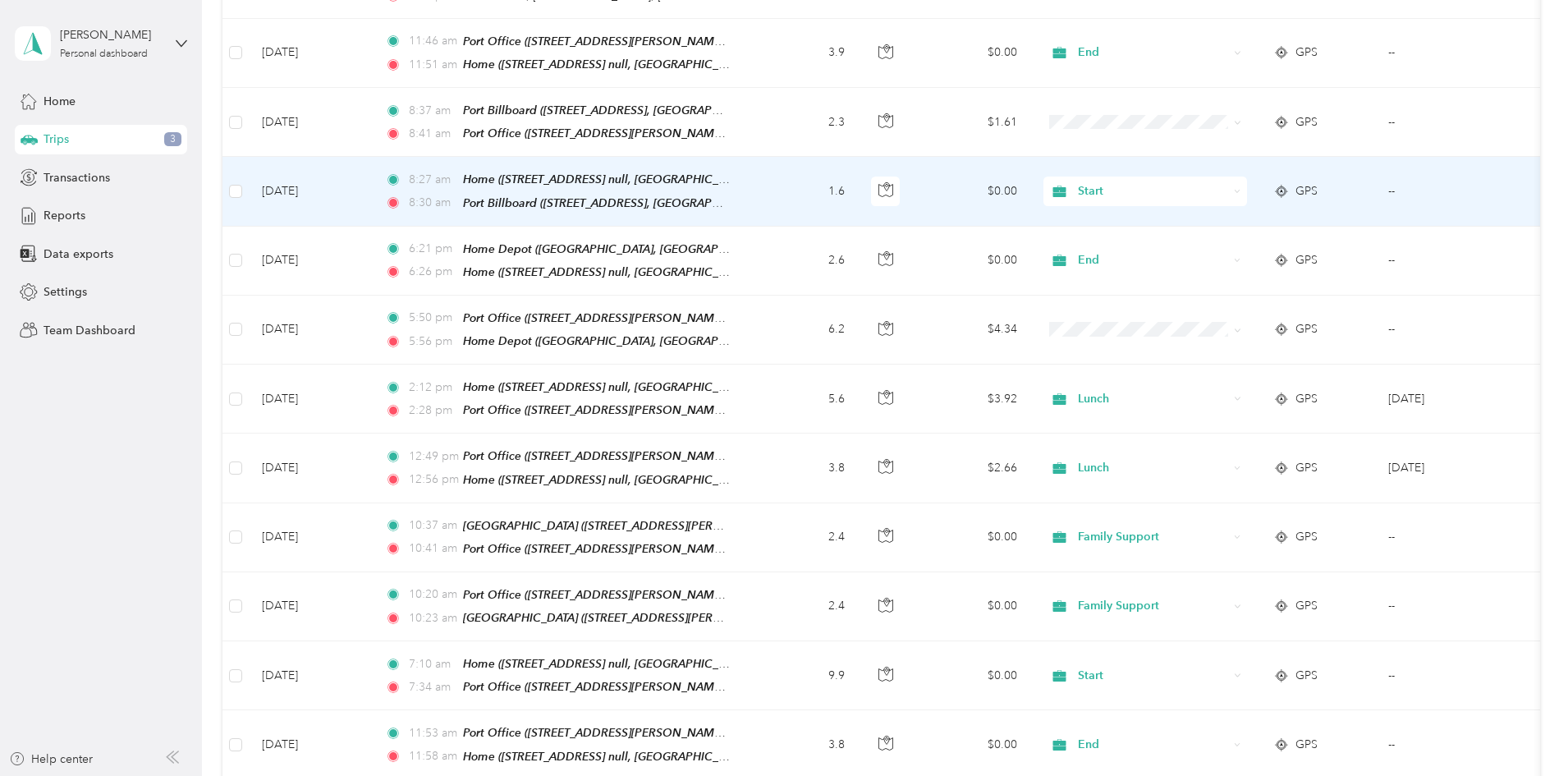
scroll to position [740, 0]
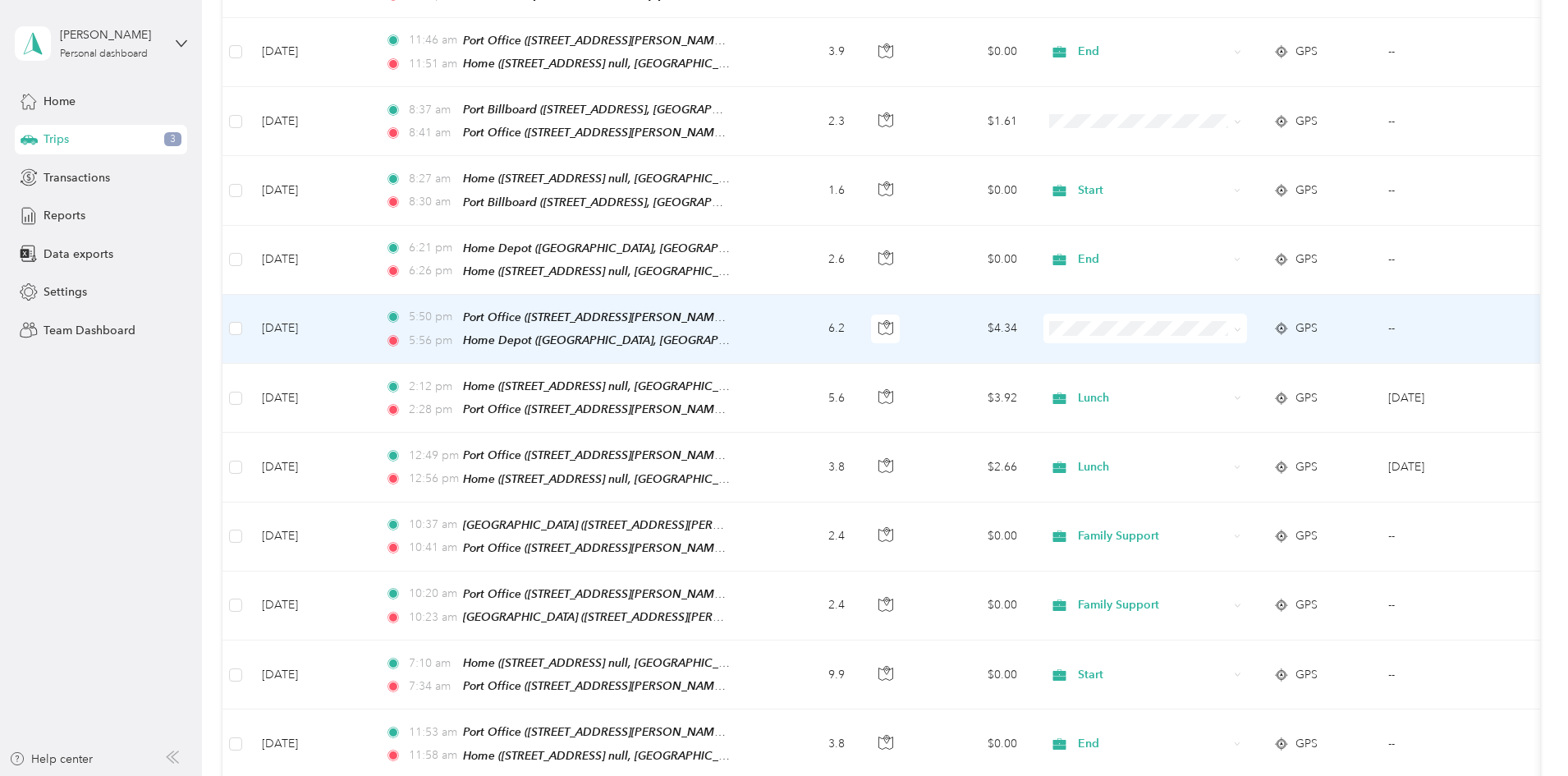
click at [858, 316] on td "6.2" at bounding box center [803, 330] width 108 height 69
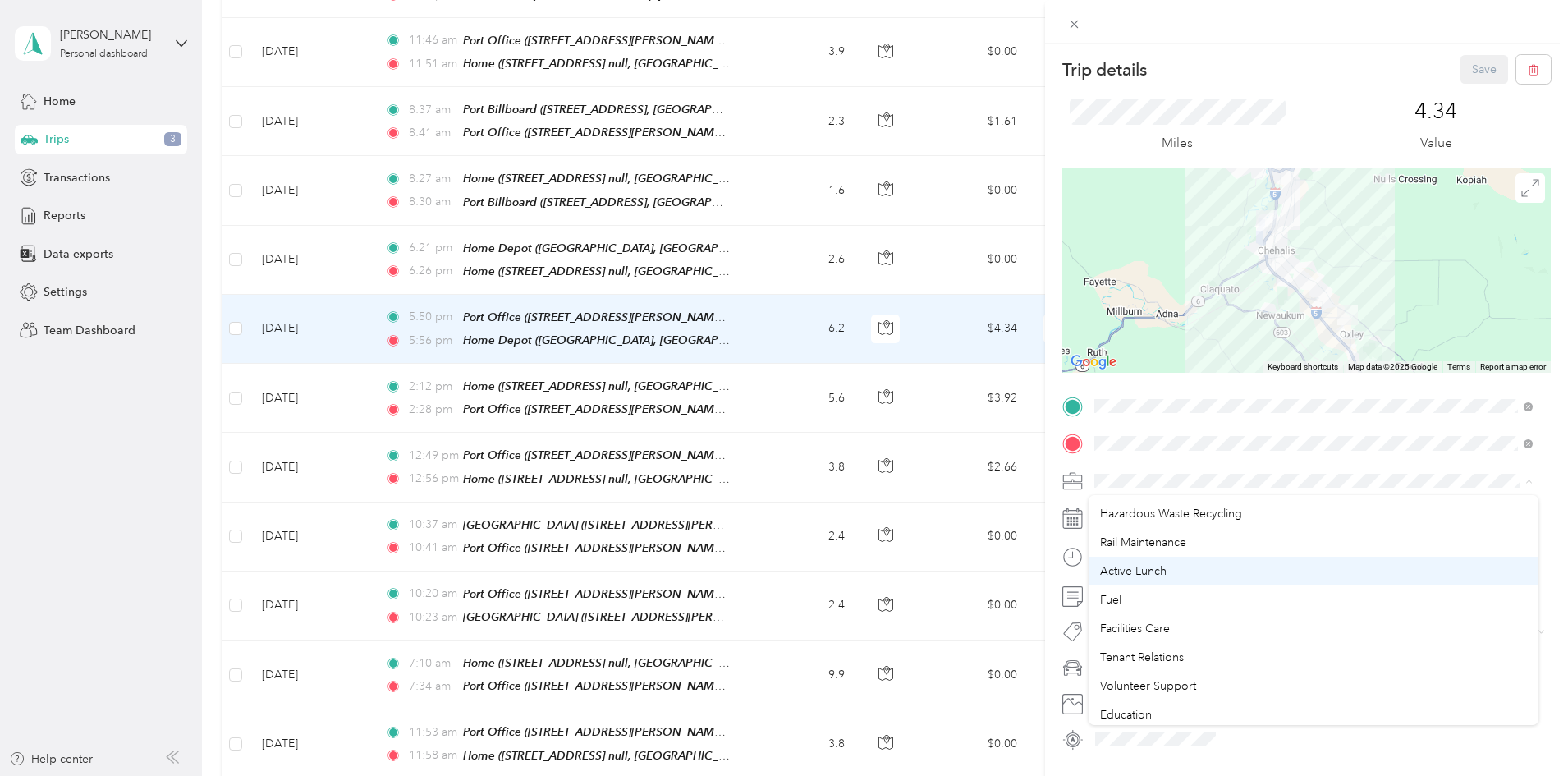
scroll to position [82, 0]
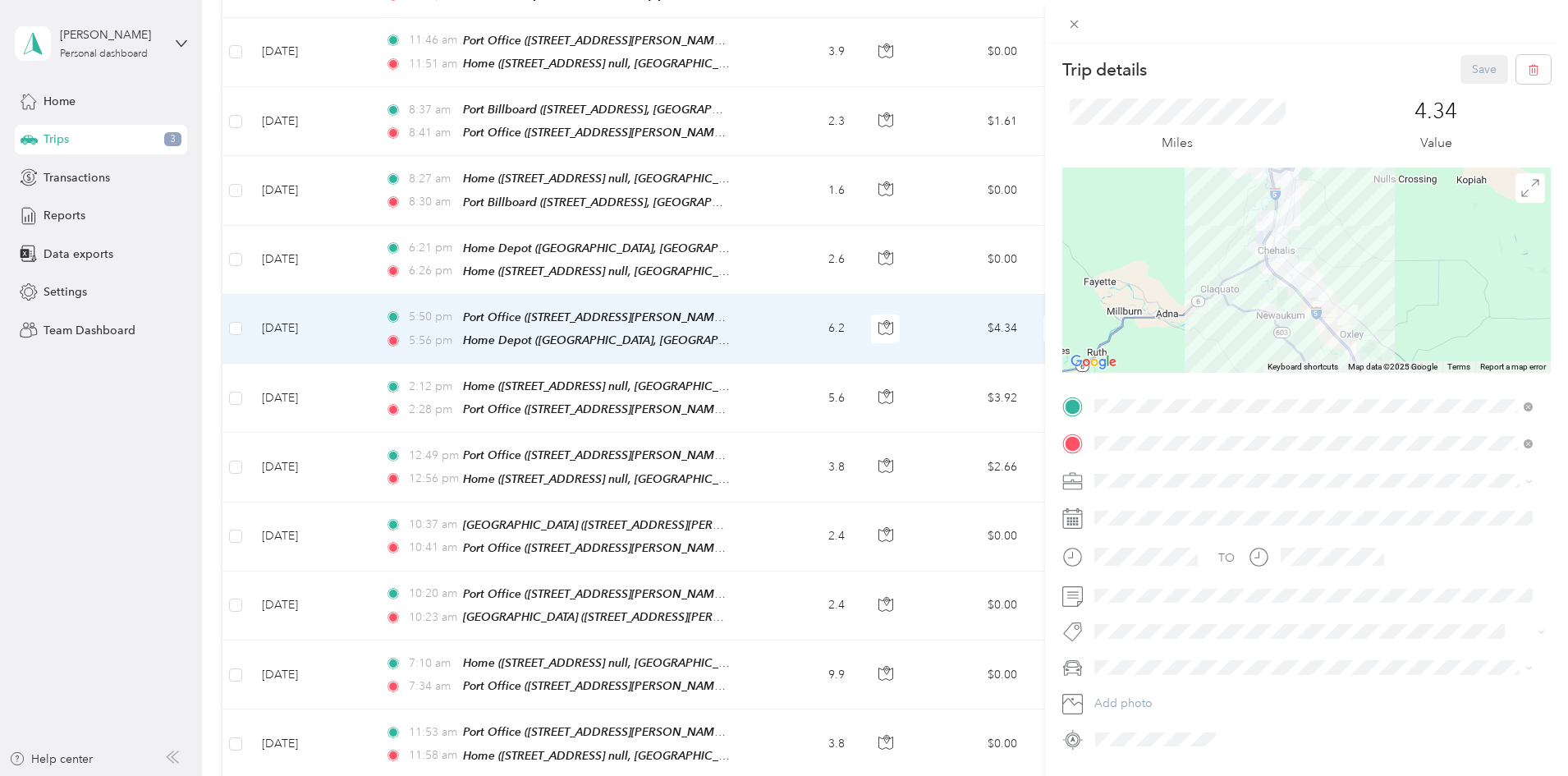
click at [1145, 714] on span "Purchasing" at bounding box center [1128, 712] width 56 height 14
click at [1185, 603] on span at bounding box center [1320, 596] width 462 height 26
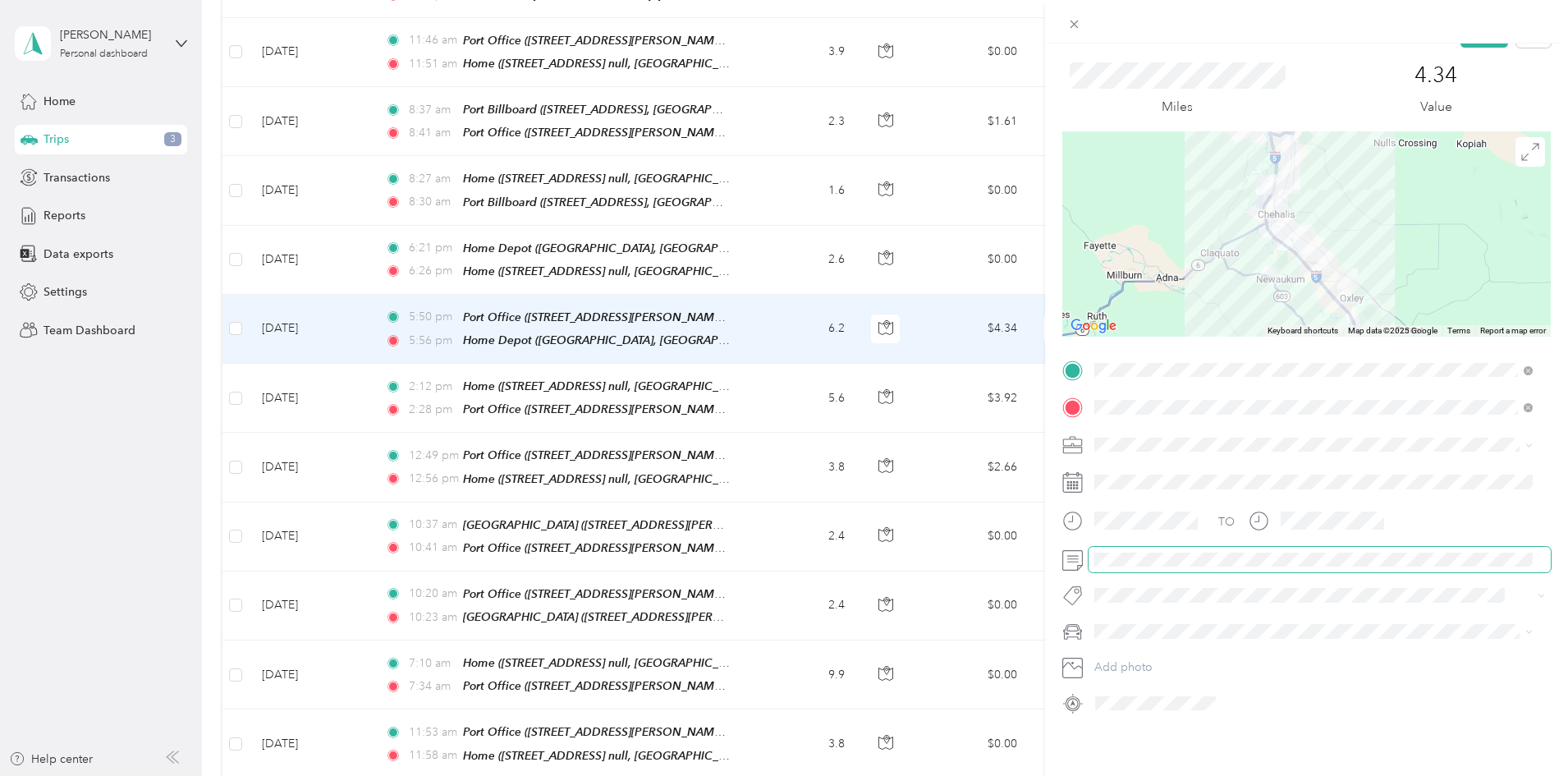
scroll to position [0, 0]
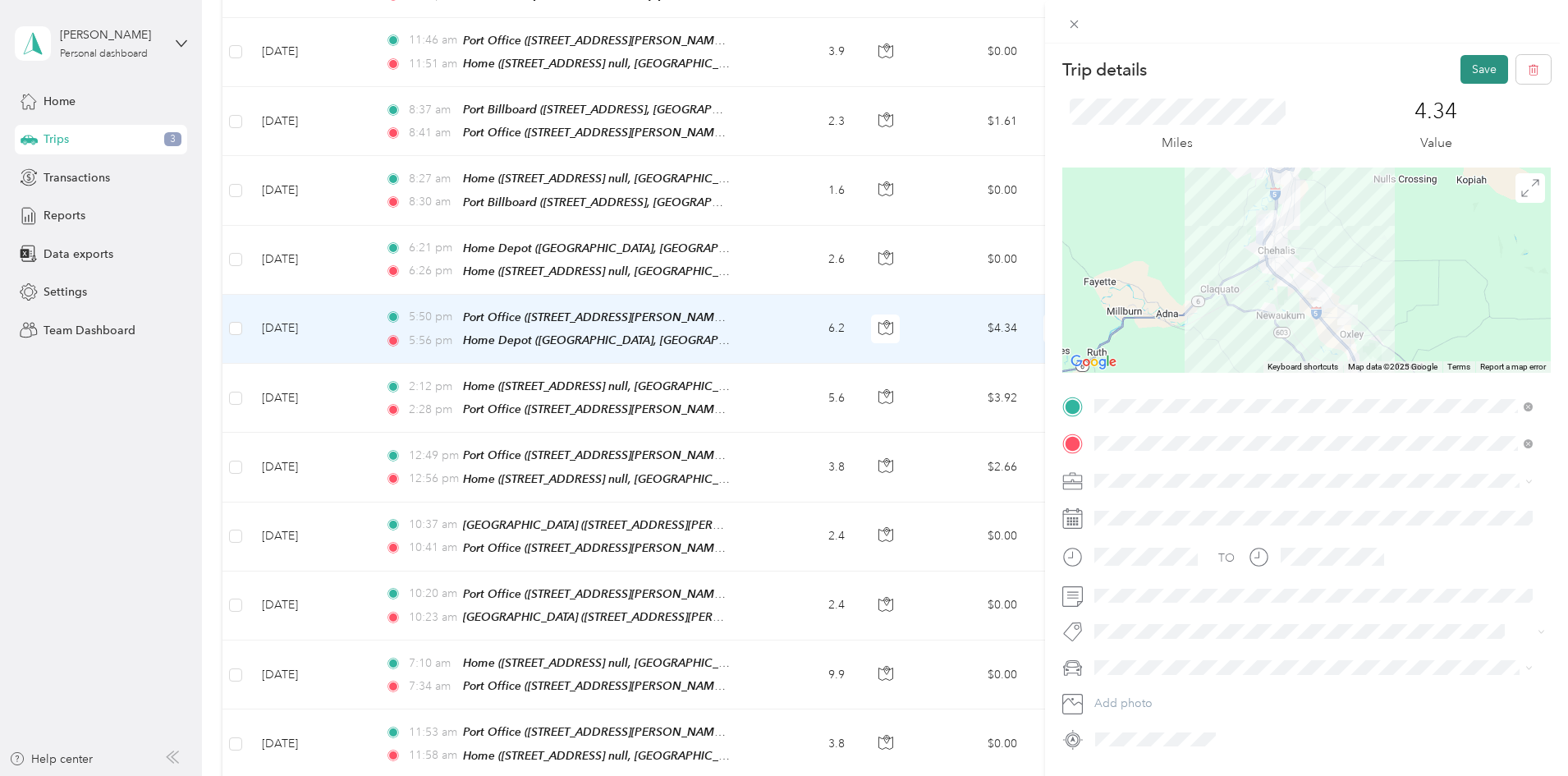
click at [1478, 68] on button "Save" at bounding box center [1484, 69] width 47 height 29
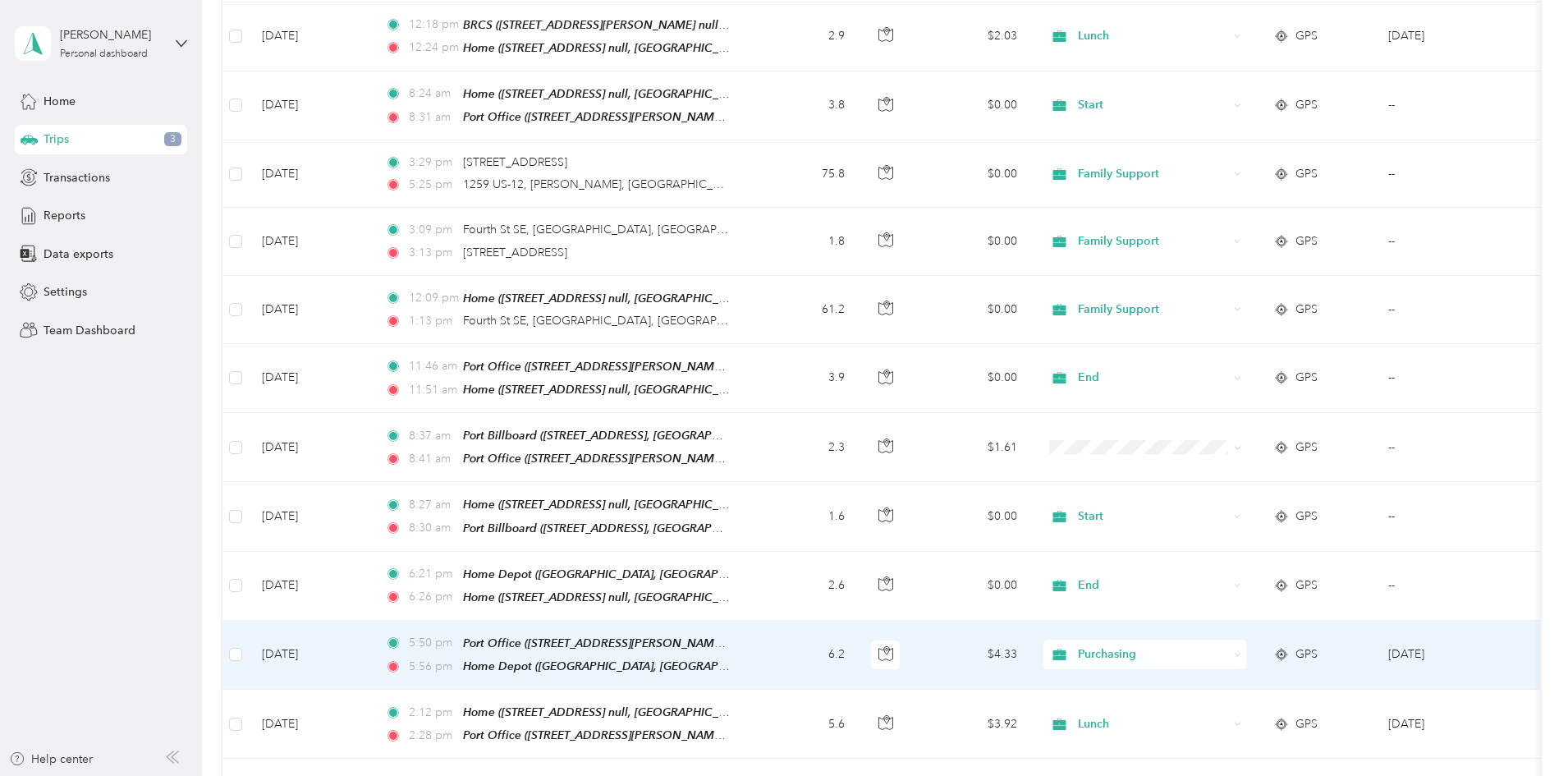
scroll to position [411, 0]
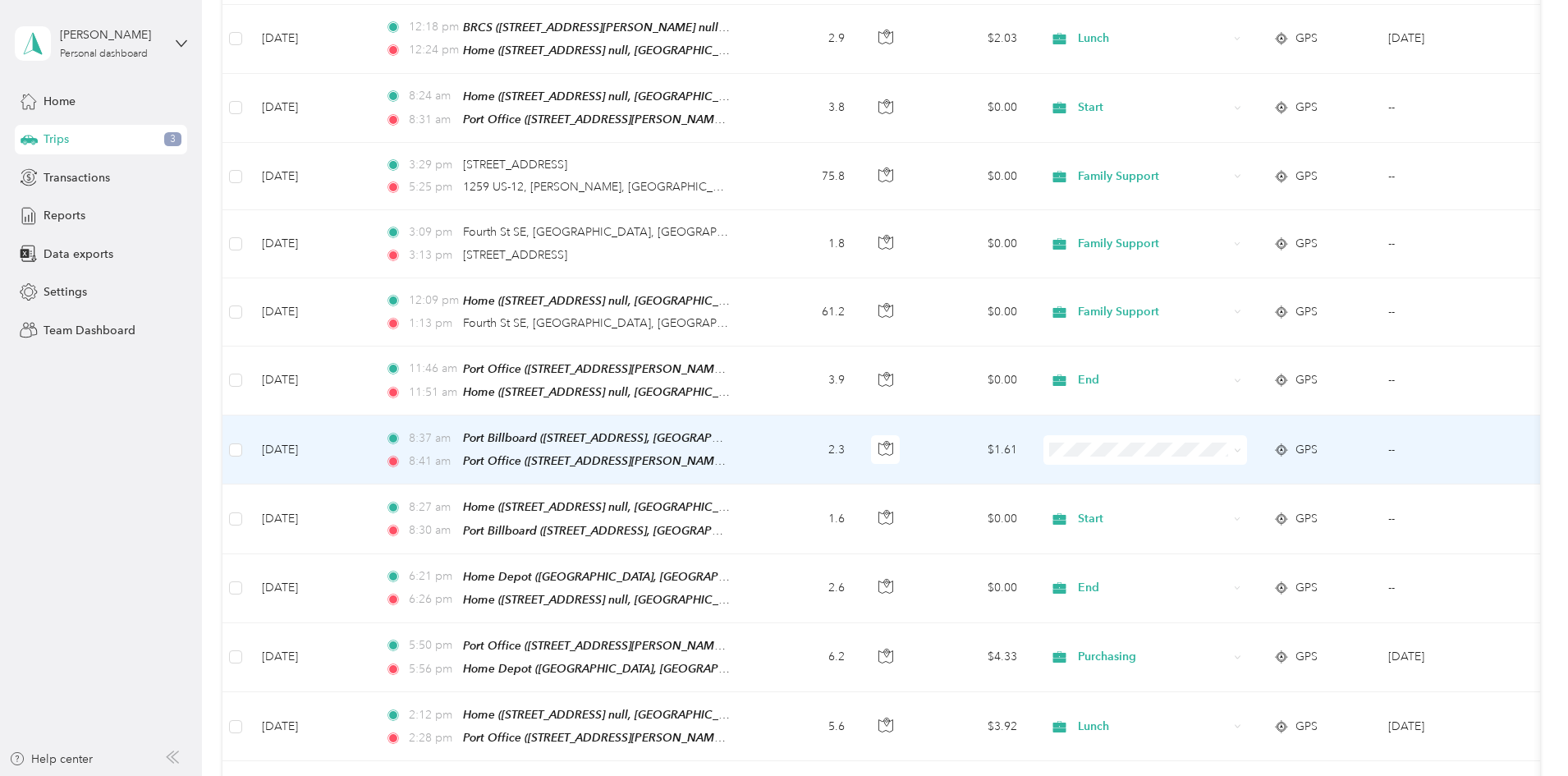
click at [858, 443] on td "2.3" at bounding box center [803, 451] width 108 height 69
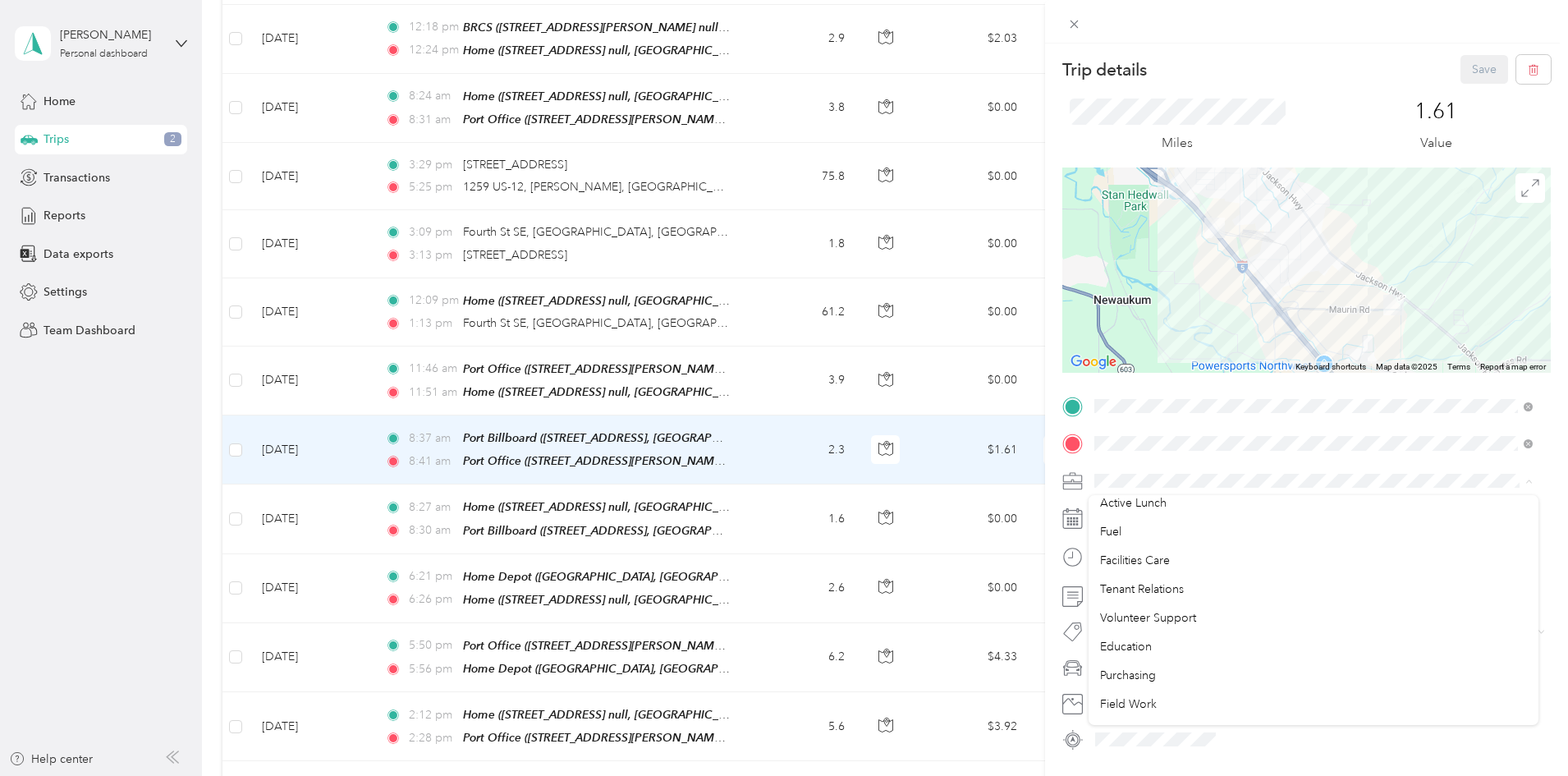
scroll to position [164, 0]
click at [1146, 662] on span "Field Work" at bounding box center [1128, 659] width 57 height 14
click at [1472, 68] on button "Save" at bounding box center [1484, 69] width 47 height 29
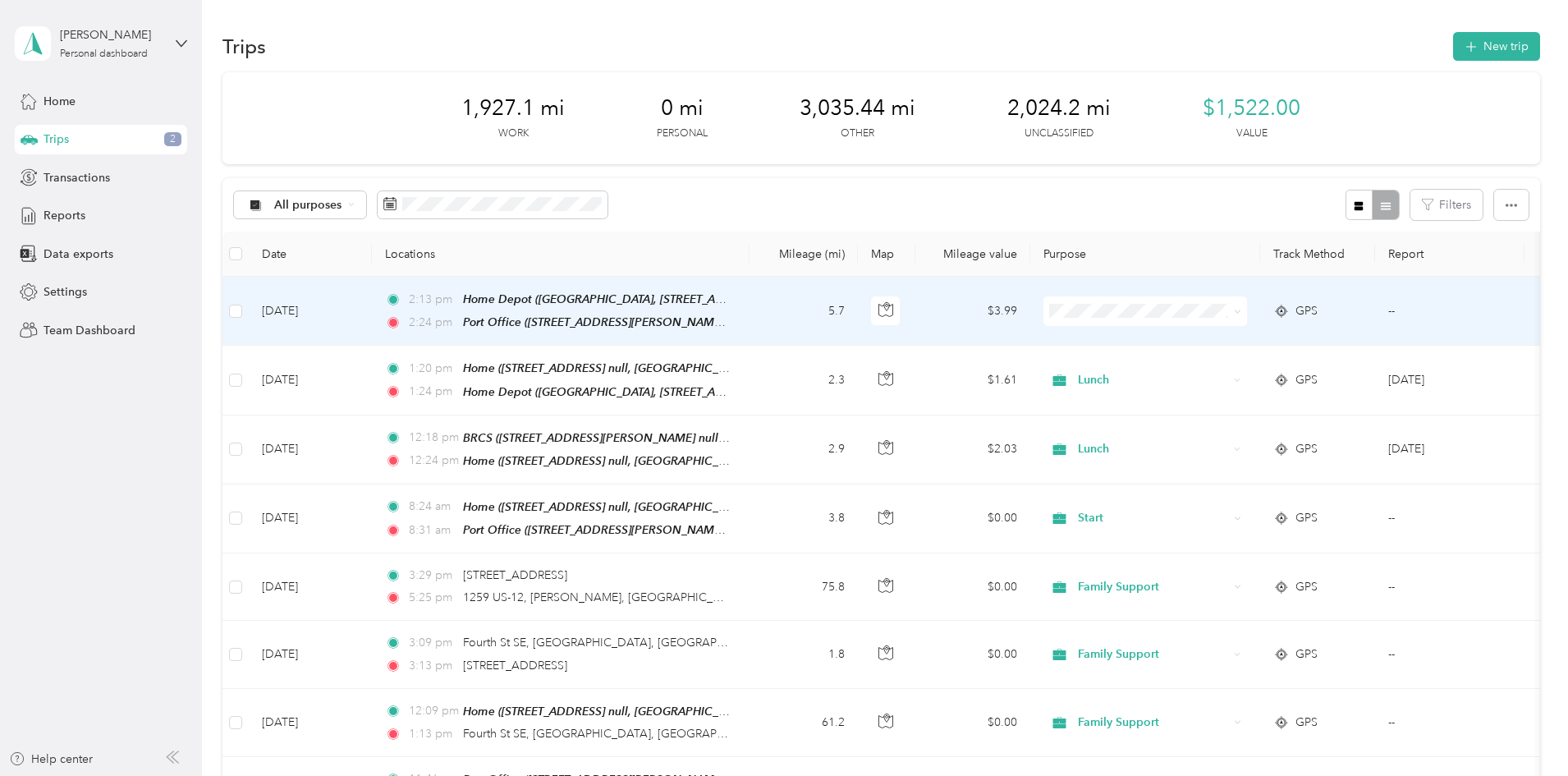
click at [858, 310] on td "5.7" at bounding box center [803, 312] width 108 height 69
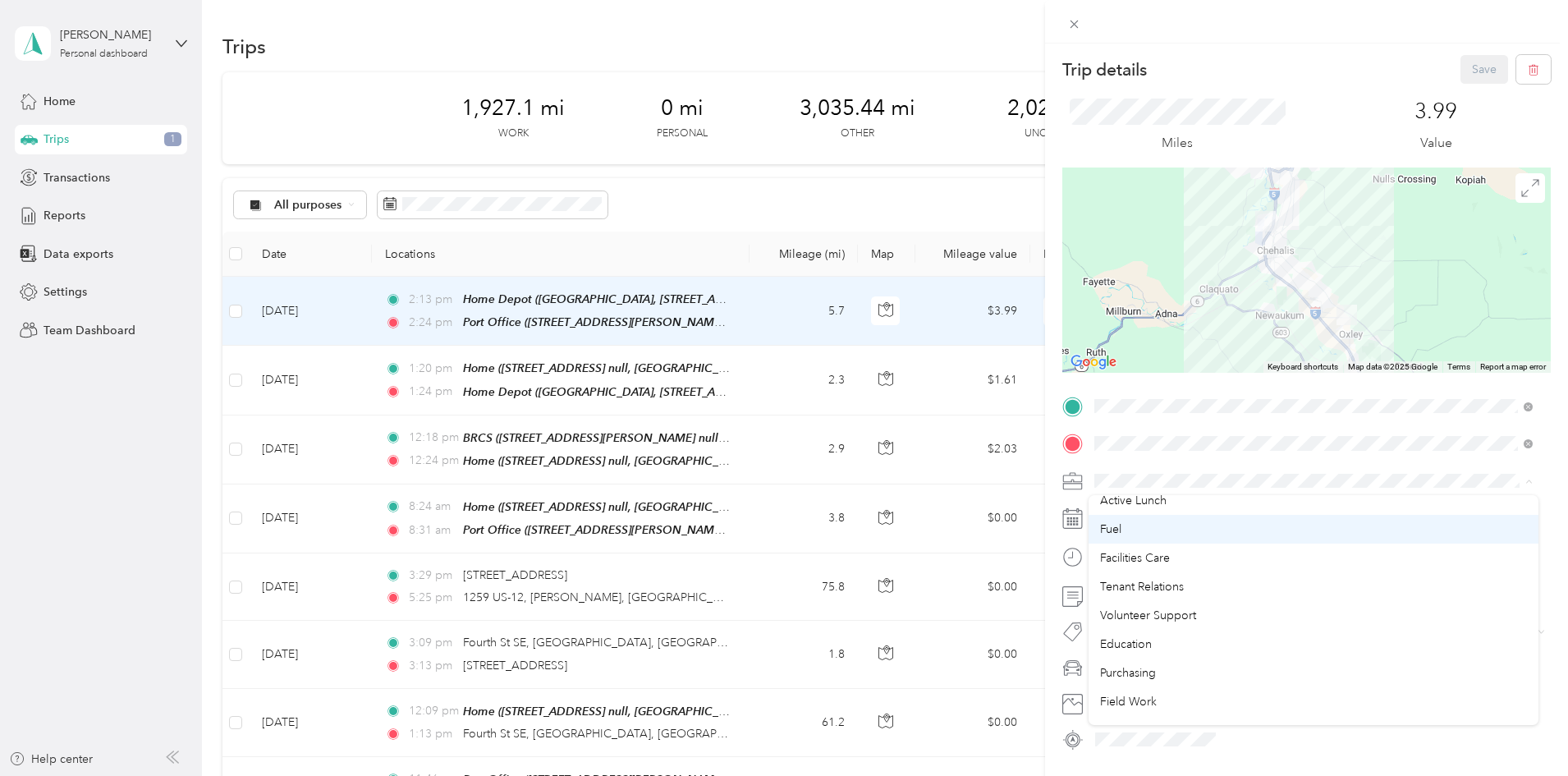
scroll to position [164, 0]
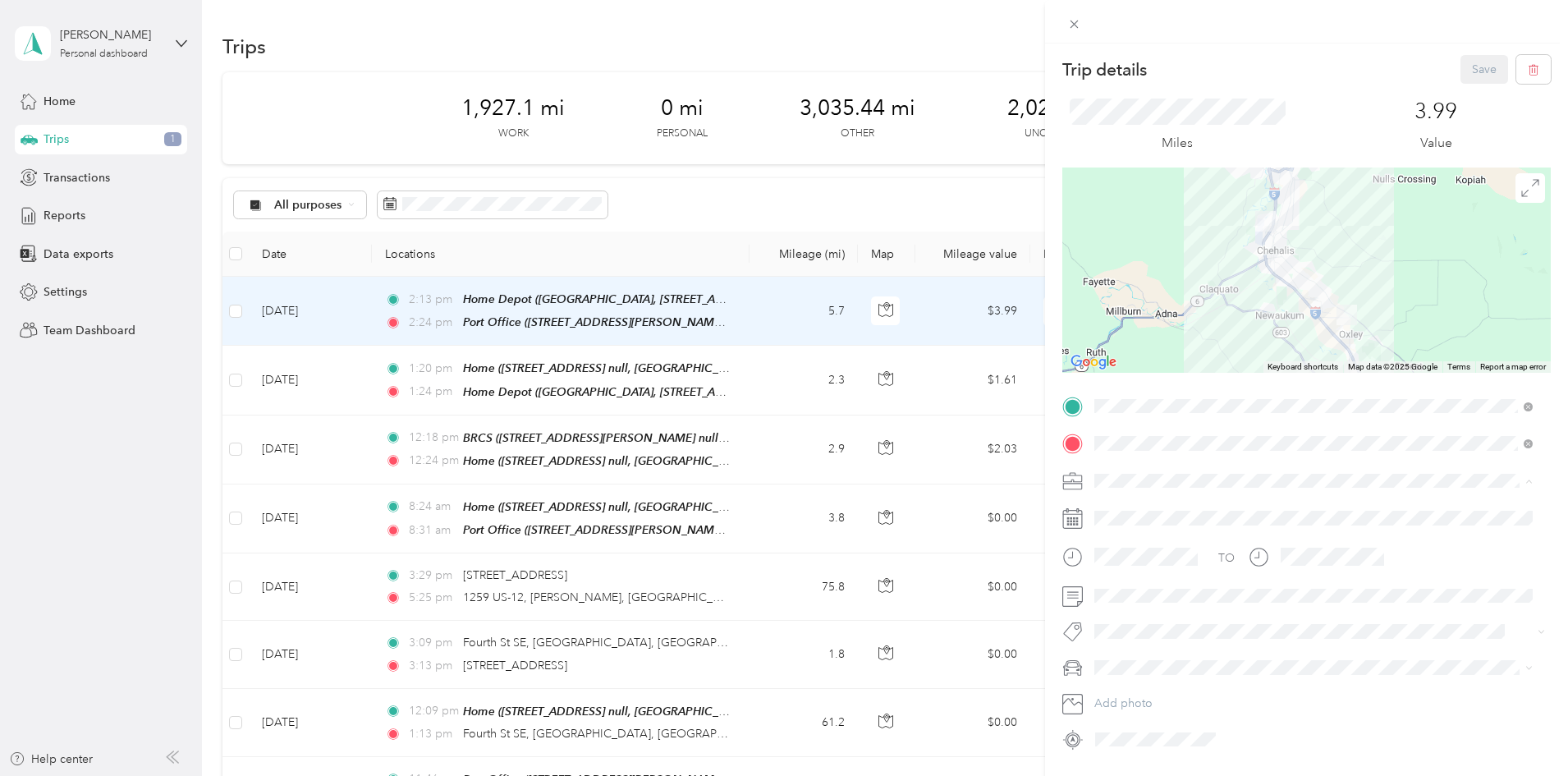
click at [1152, 631] on span "Purchasing" at bounding box center [1128, 633] width 56 height 14
click at [1469, 69] on button "Save" at bounding box center [1484, 69] width 47 height 29
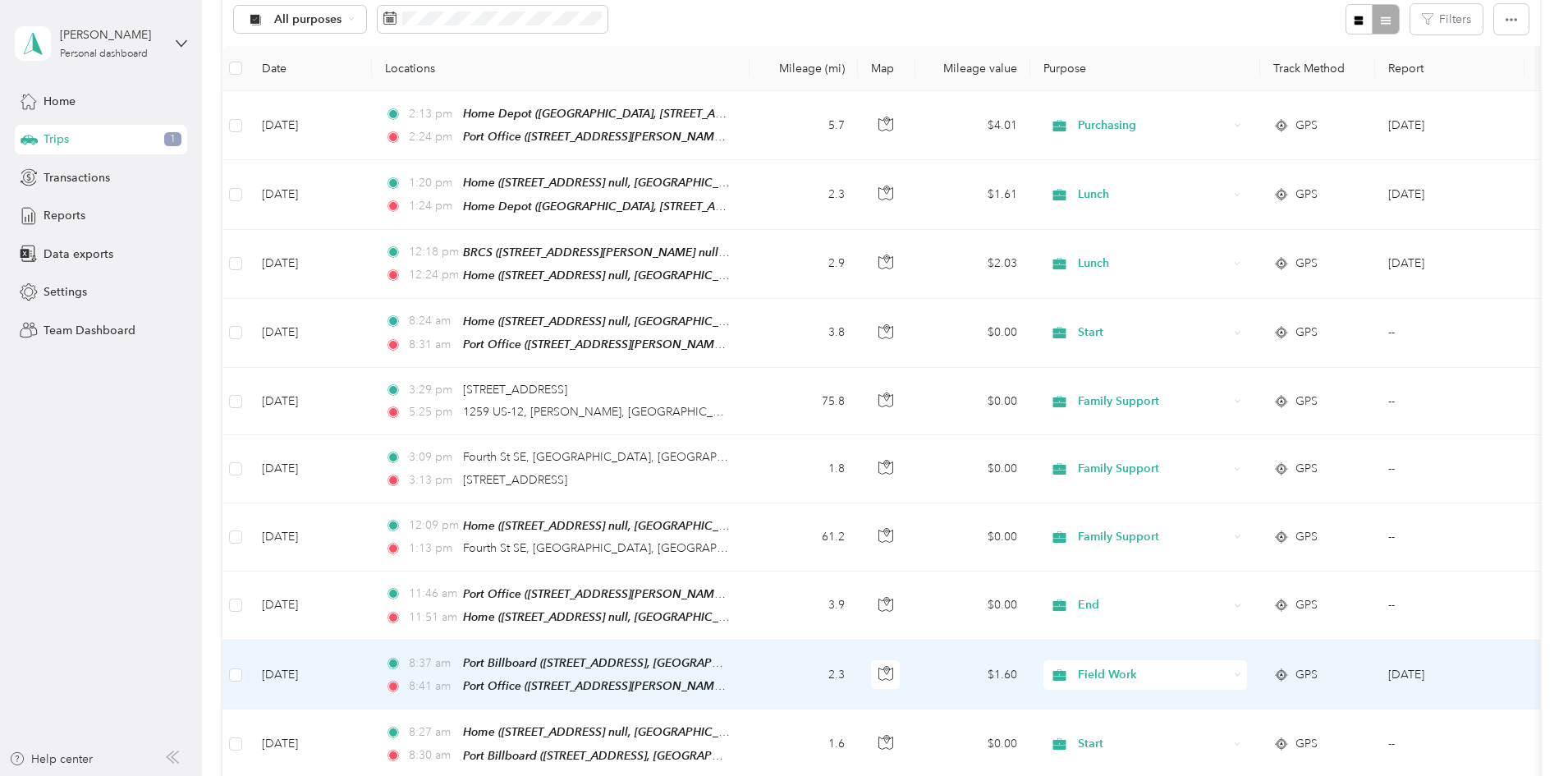
scroll to position [164, 0]
